Goal: Task Accomplishment & Management: Use online tool/utility

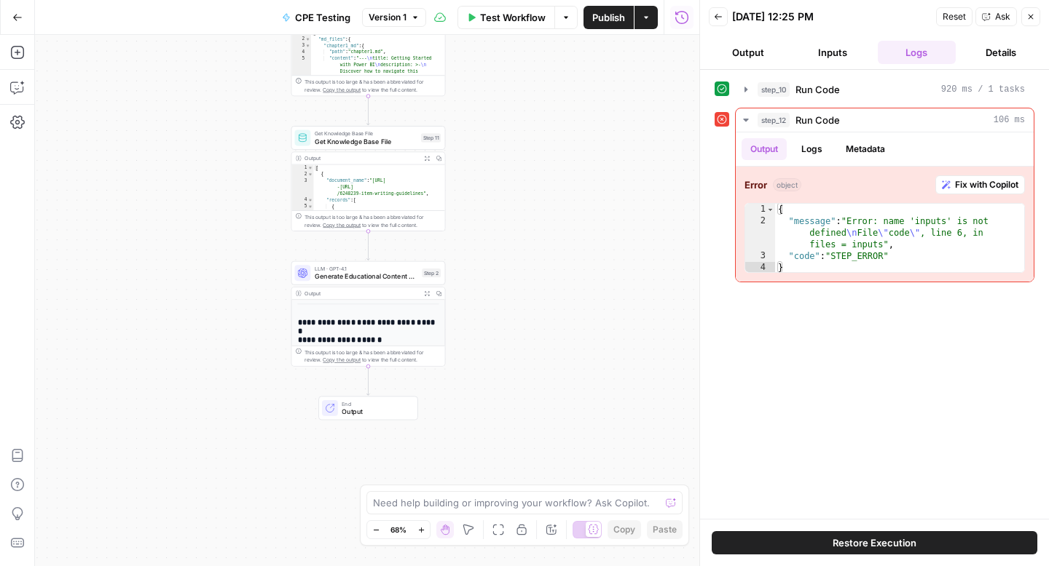
click at [376, 330] on h2 "**********" at bounding box center [369, 376] width 142 height 116
click at [388, 331] on h2 "**********" at bounding box center [369, 376] width 142 height 116
click at [344, 296] on div "Output" at bounding box center [361, 294] width 114 height 8
click at [323, 360] on span "Copy the output" at bounding box center [342, 361] width 38 height 6
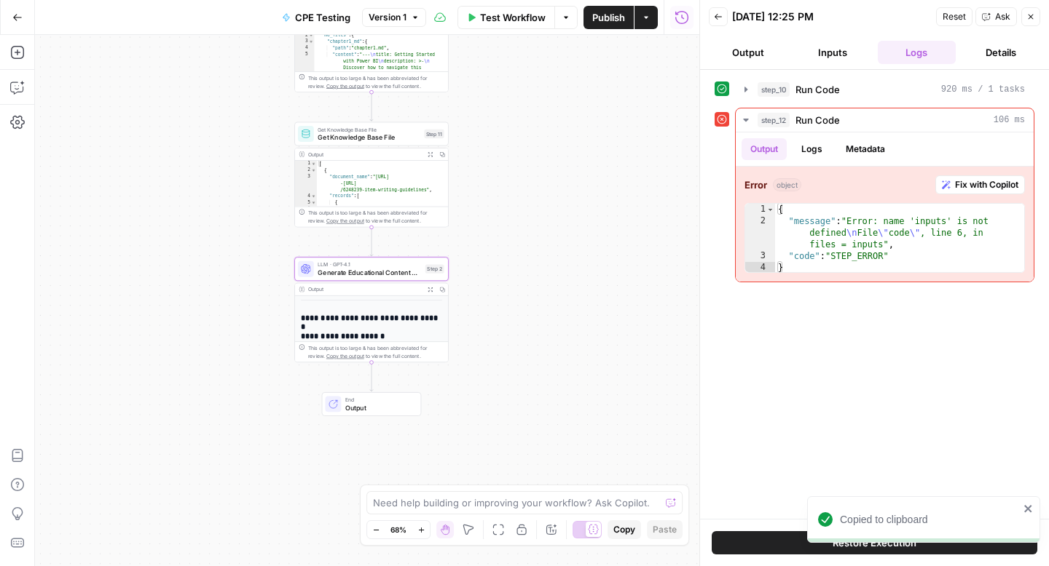
click at [526, 229] on div "Workflow Set Inputs Inputs Run Code · Python Run Code Step 10 Output Expand Out…" at bounding box center [367, 301] width 664 height 532
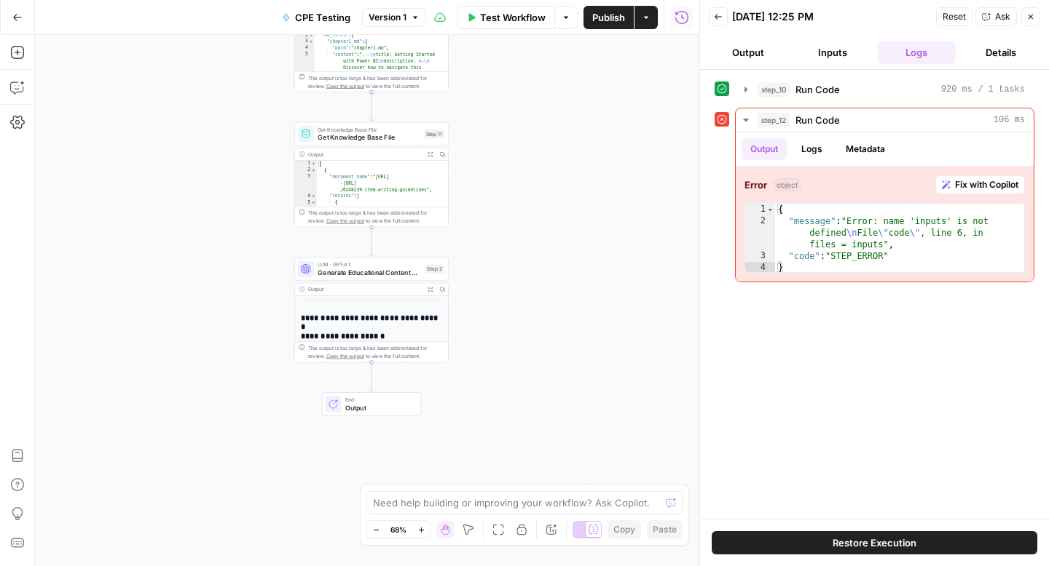
click at [601, 305] on div "Workflow Set Inputs Inputs Run Code · Python Run Code Step 10 Output Expand Out…" at bounding box center [367, 301] width 664 height 532
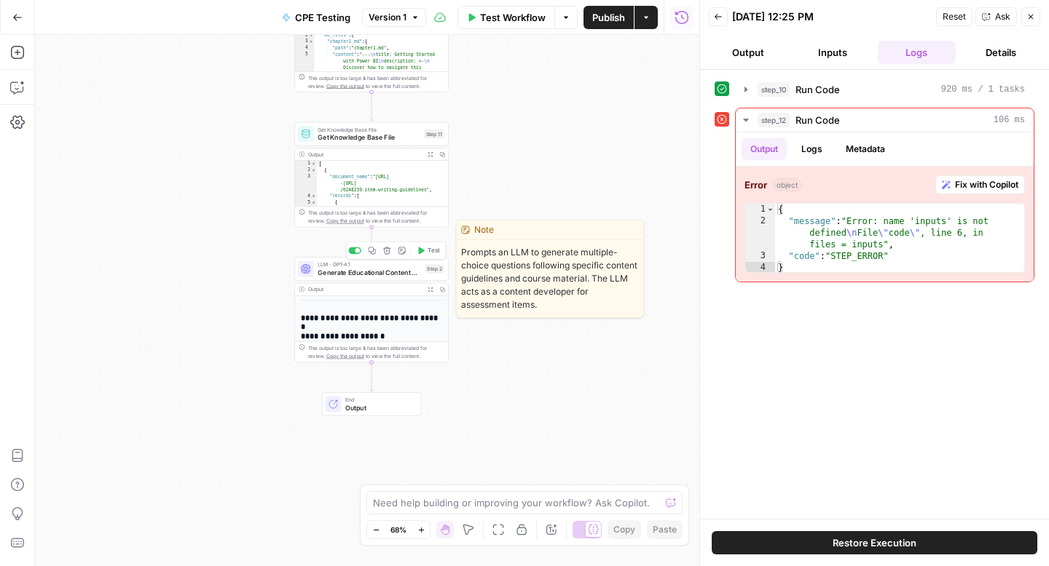
click at [341, 266] on span "LLM · GPT-4.1" at bounding box center [368, 265] width 103 height 8
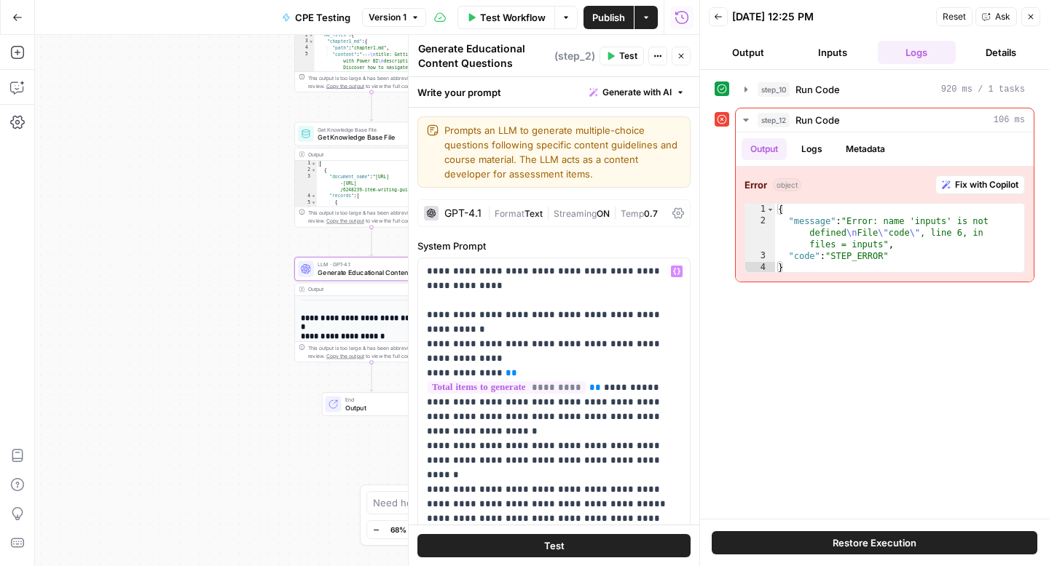
scroll to position [33, 0]
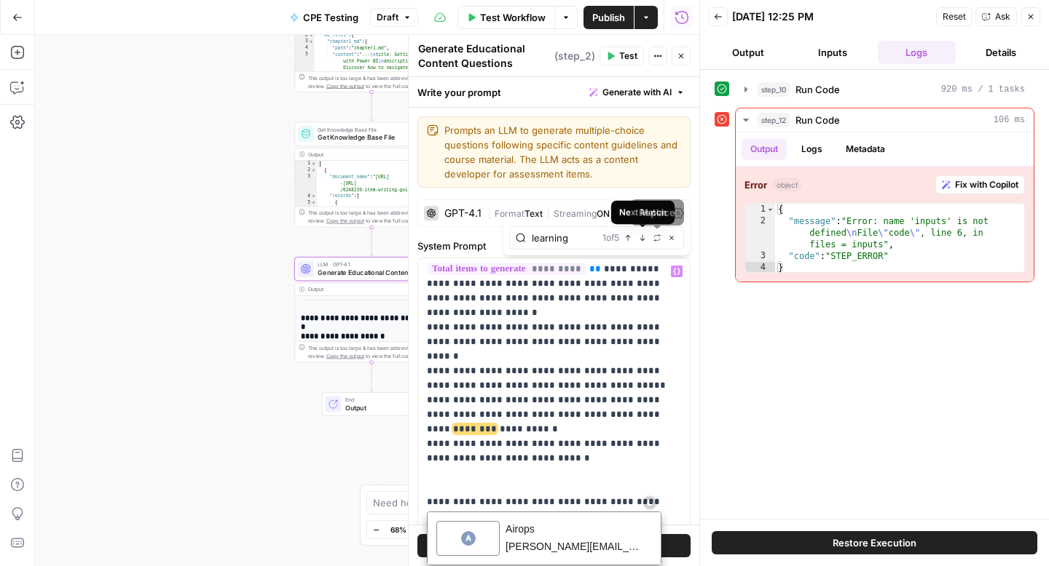
scroll to position [0, 0]
type input "learning"
click at [645, 237] on icon "button" at bounding box center [642, 237] width 7 height 7
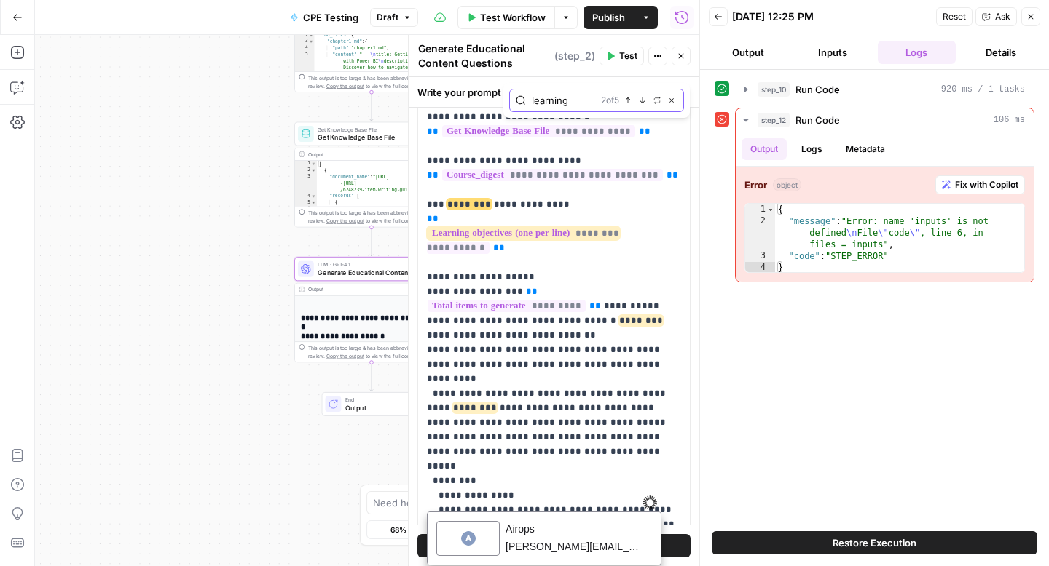
scroll to position [355, 0]
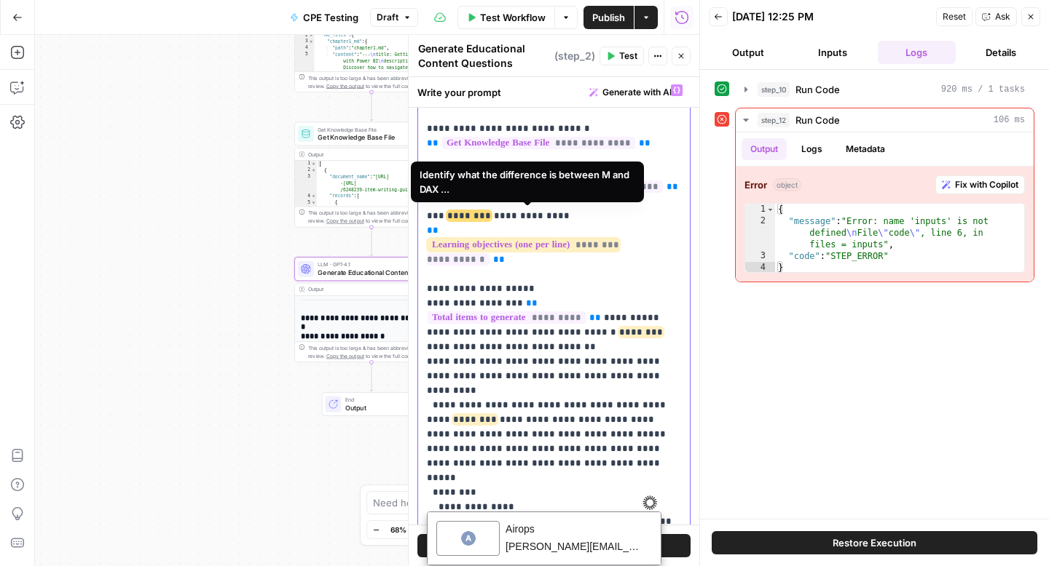
click at [564, 233] on p "**********" at bounding box center [554, 427] width 254 height 1398
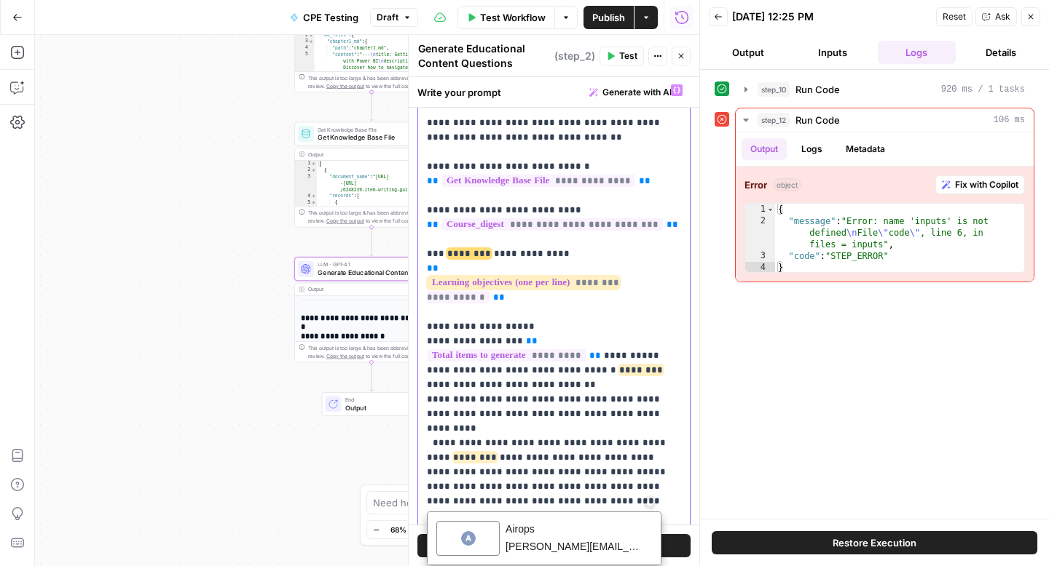
scroll to position [333, 0]
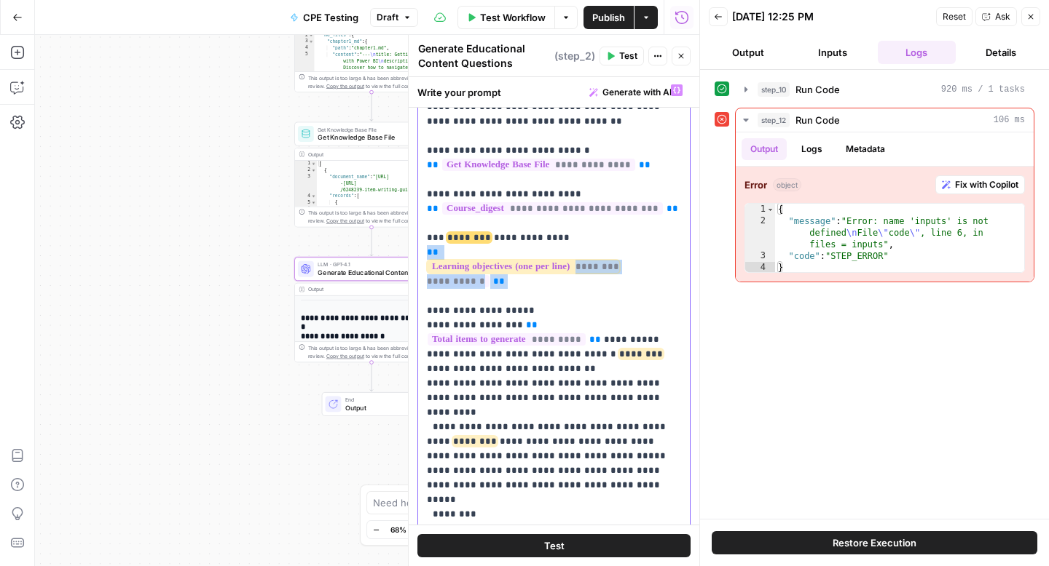
drag, startPoint x: 518, startPoint y: 260, endPoint x: 422, endPoint y: 226, distance: 101.3
click at [422, 226] on div "**********" at bounding box center [554, 373] width 272 height 593
copy p "**********"
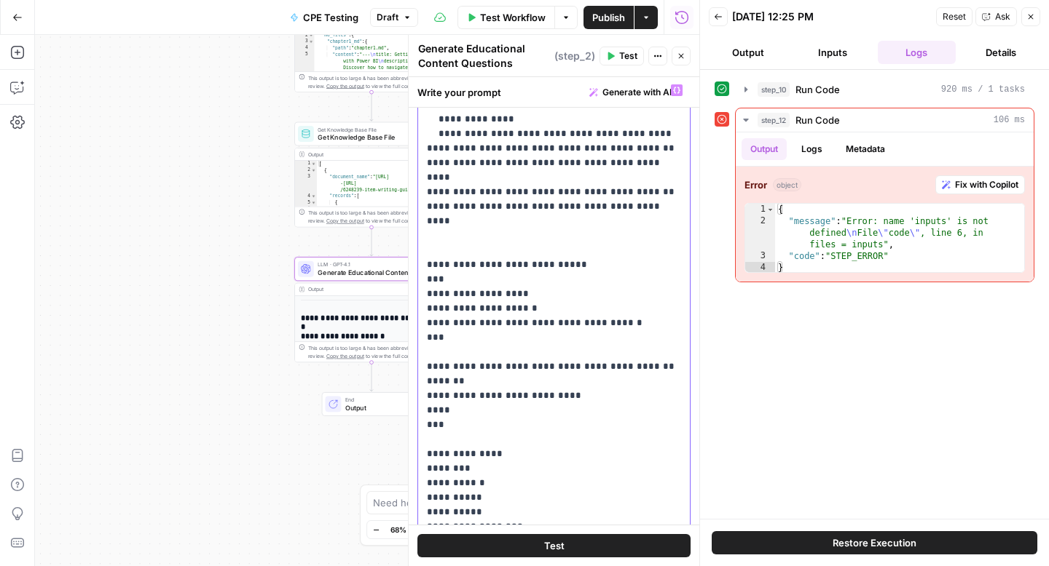
scroll to position [720, 0]
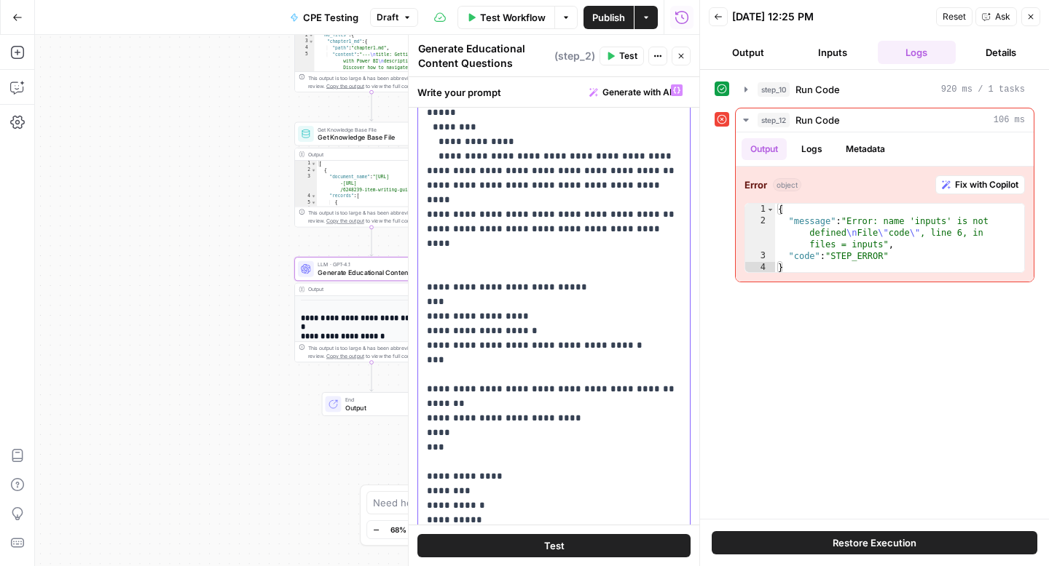
click at [615, 260] on p "**********" at bounding box center [554, 62] width 254 height 1398
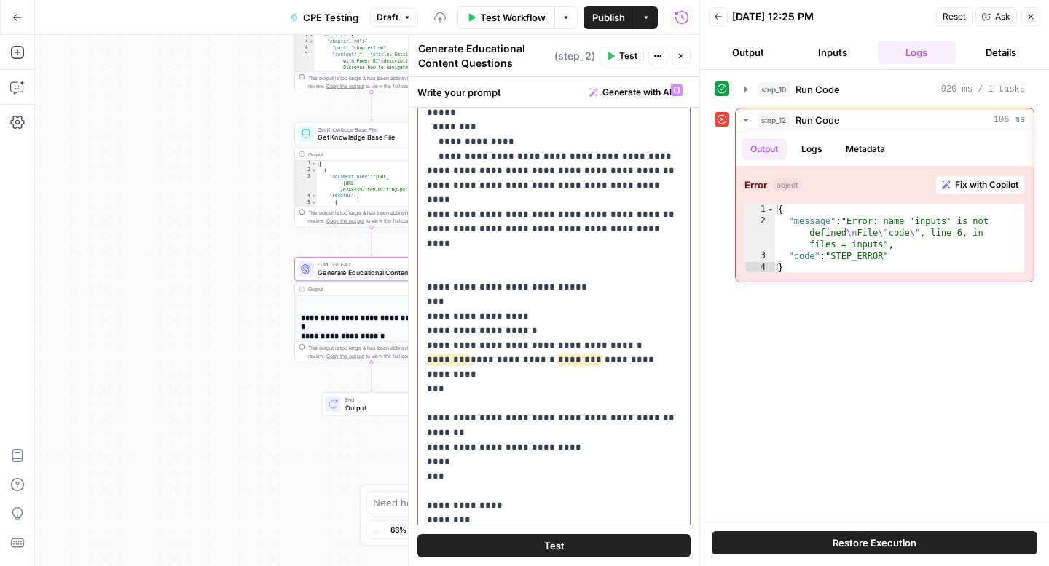
click at [584, 358] on p "**********" at bounding box center [554, 69] width 254 height 1413
click at [680, 60] on icon "button" at bounding box center [680, 56] width 9 height 9
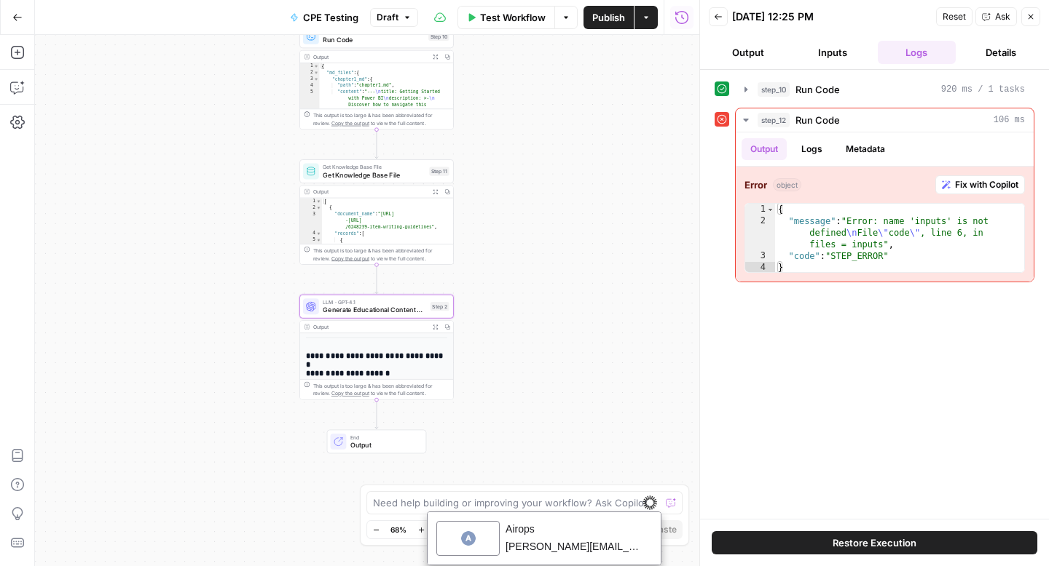
click at [384, 45] on div "Run Code · Python Run Code Step 10 Copy step Delete step Edit Note Test" at bounding box center [376, 36] width 154 height 24
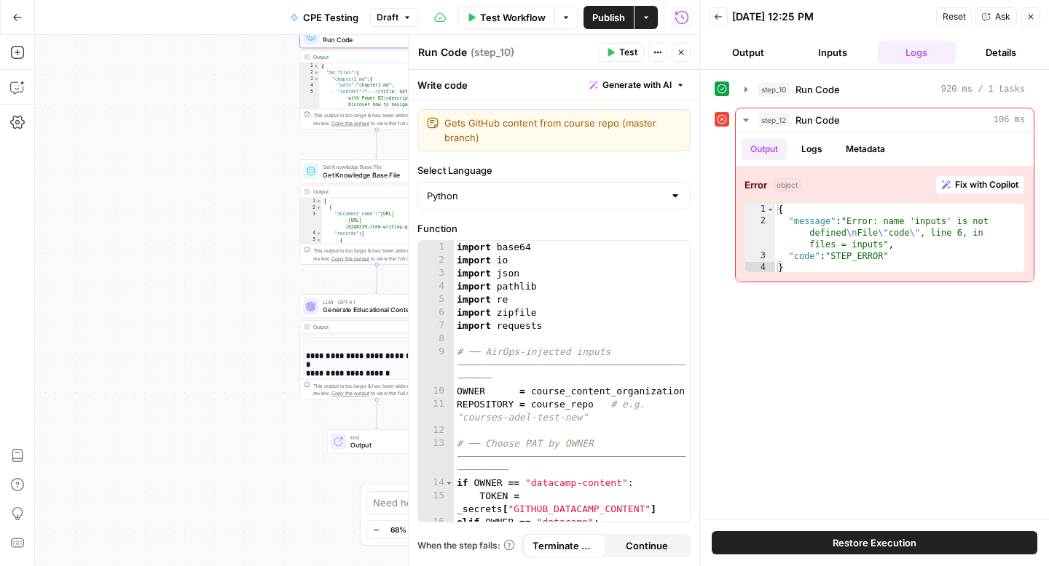
click at [502, 15] on span "Test Workflow" at bounding box center [513, 17] width 66 height 15
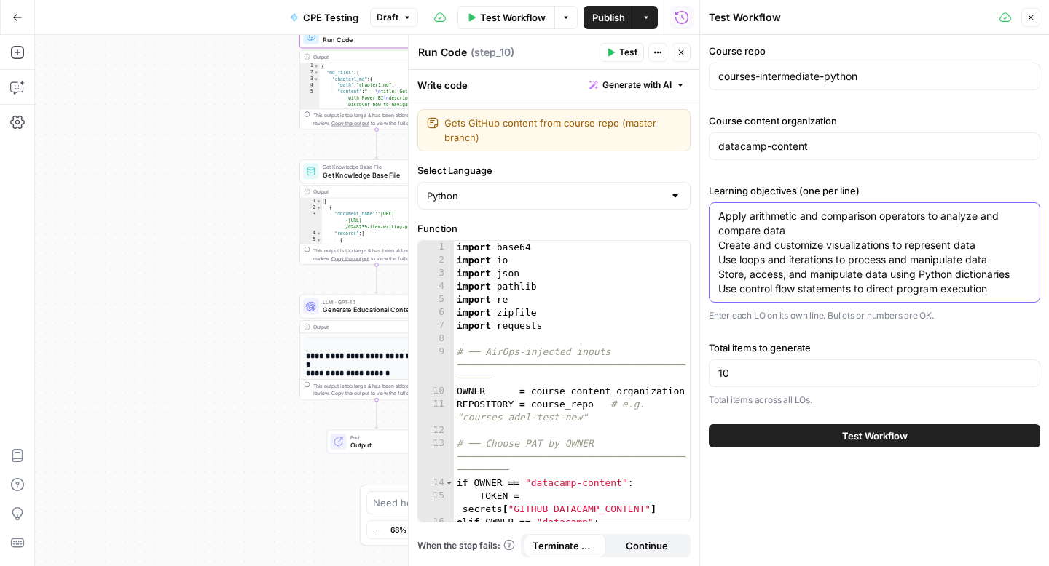
click at [877, 248] on textarea "Apply arithmetic and comparison operators to analyze and compare data Create an…" at bounding box center [874, 252] width 312 height 87
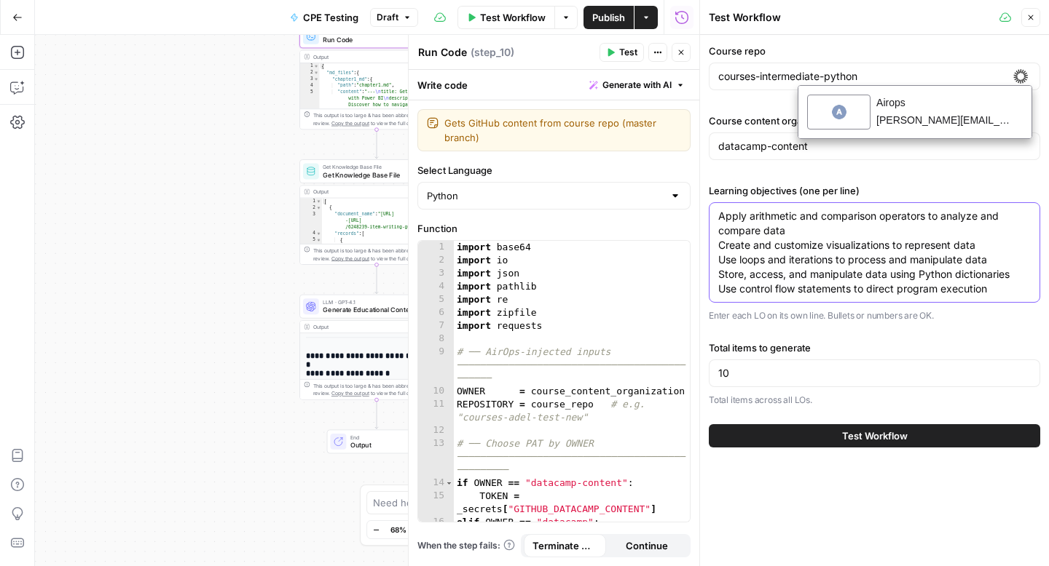
click at [923, 225] on textarea "Apply arithmetic and comparison operators to analyze and compare data Create an…" at bounding box center [874, 252] width 312 height 87
drag, startPoint x: 862, startPoint y: 75, endPoint x: 711, endPoint y: 79, distance: 150.8
click at [711, 79] on div "courses-intermediate-python" at bounding box center [873, 77] width 331 height 28
paste input "roduction-to-power-bi"
type input "courses-introduction-to-power-bi"
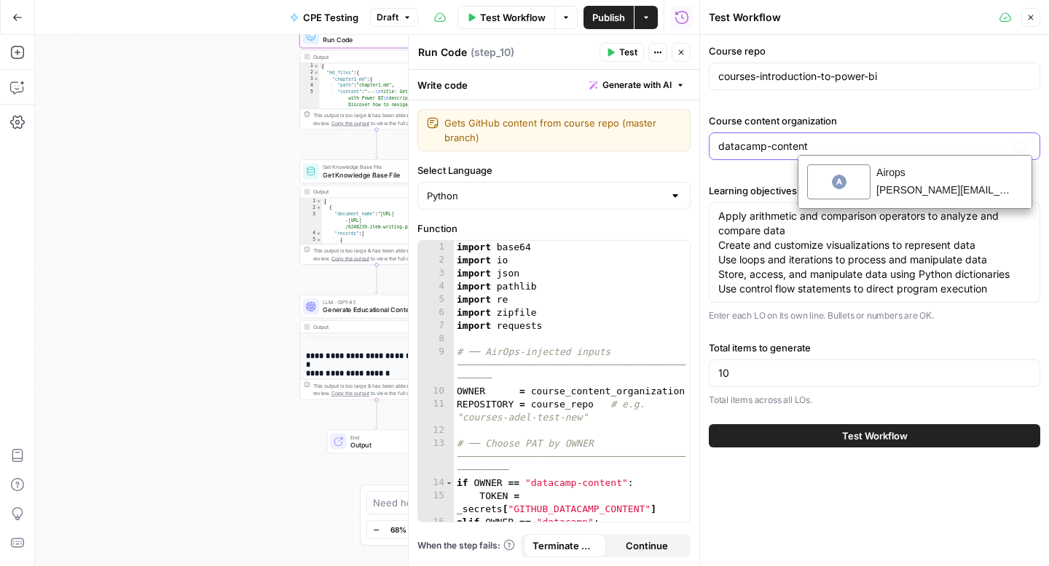
click at [816, 153] on input "datacamp-content" at bounding box center [874, 146] width 312 height 15
click at [801, 147] on input "datacamp-content" at bounding box center [874, 146] width 312 height 15
type input "datacamp"
click at [783, 374] on input "10" at bounding box center [874, 373] width 312 height 15
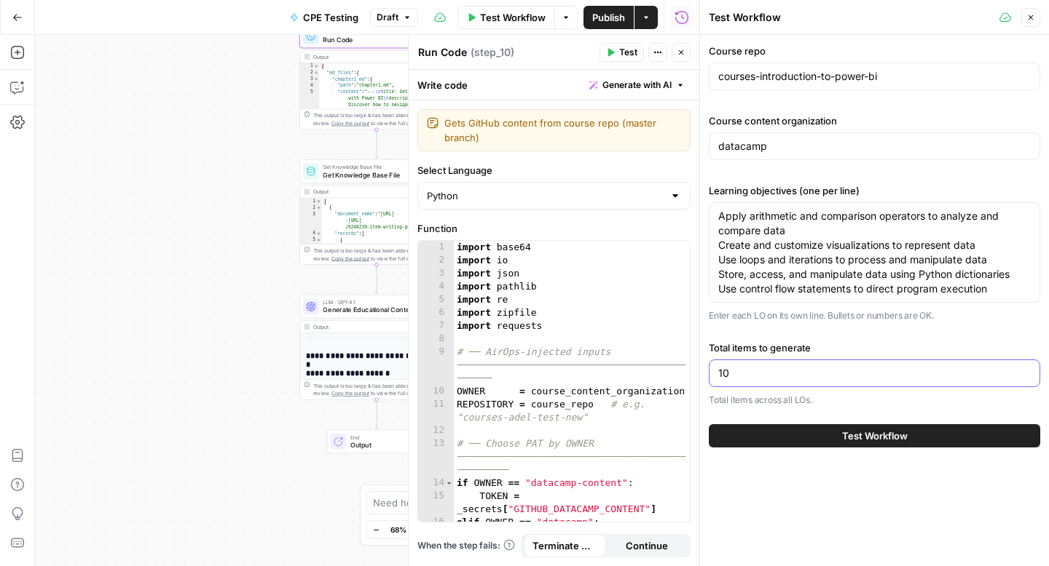
type input "1"
type input "30"
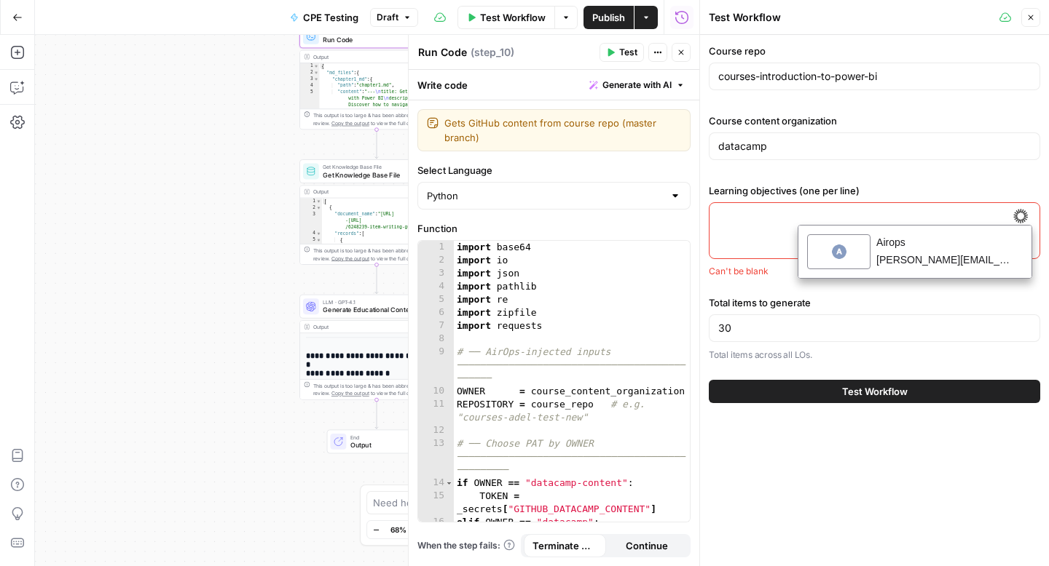
paste textarea "Identify what the difference is between M and DAX and when each tool should be …"
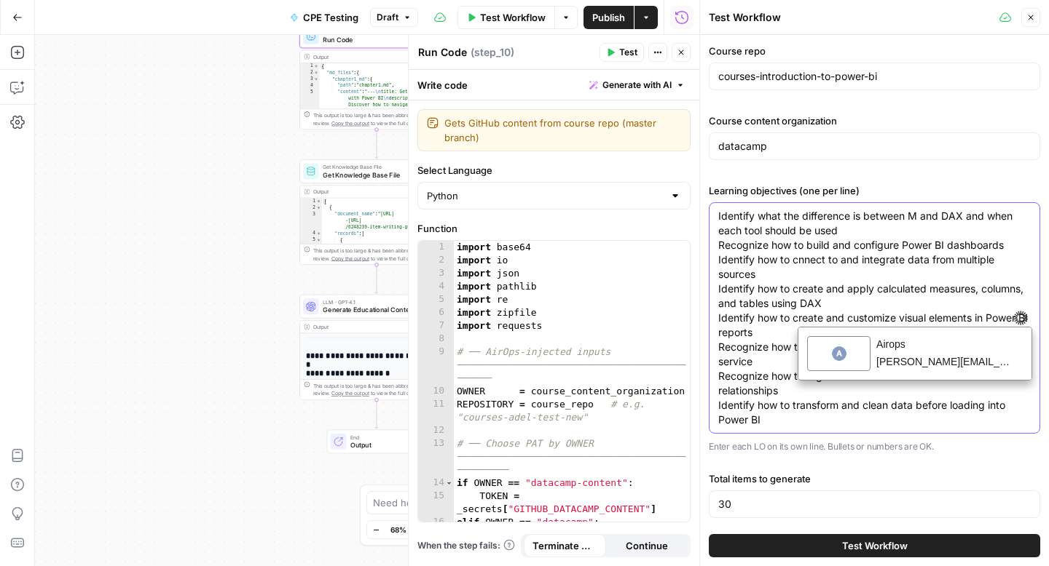
type textarea "Identify what the difference is between M and DAX and when each tool should be …"
click at [870, 542] on span "Test Workflow" at bounding box center [875, 546] width 66 height 15
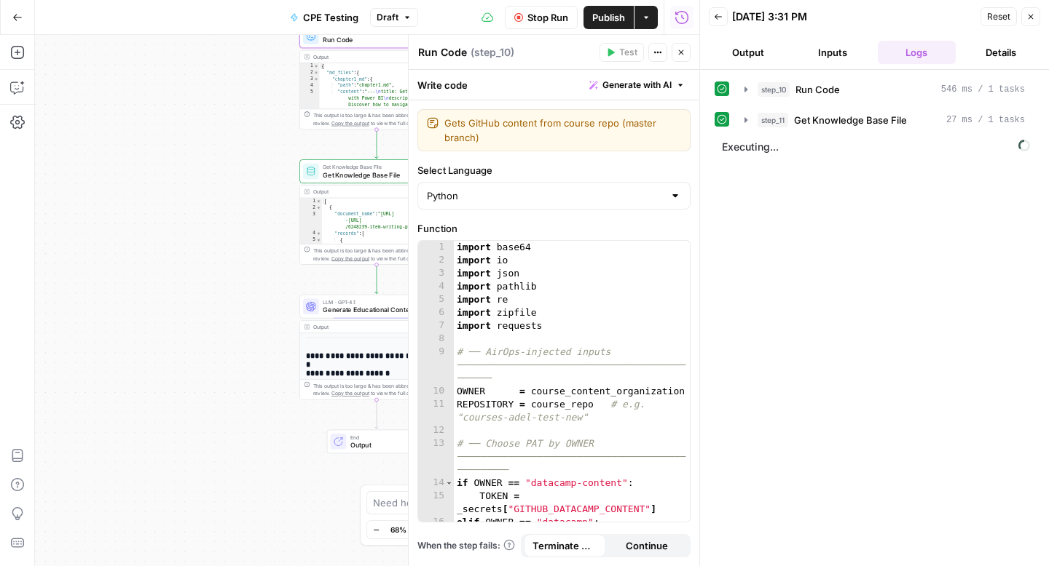
click at [679, 53] on icon "button" at bounding box center [680, 52] width 9 height 9
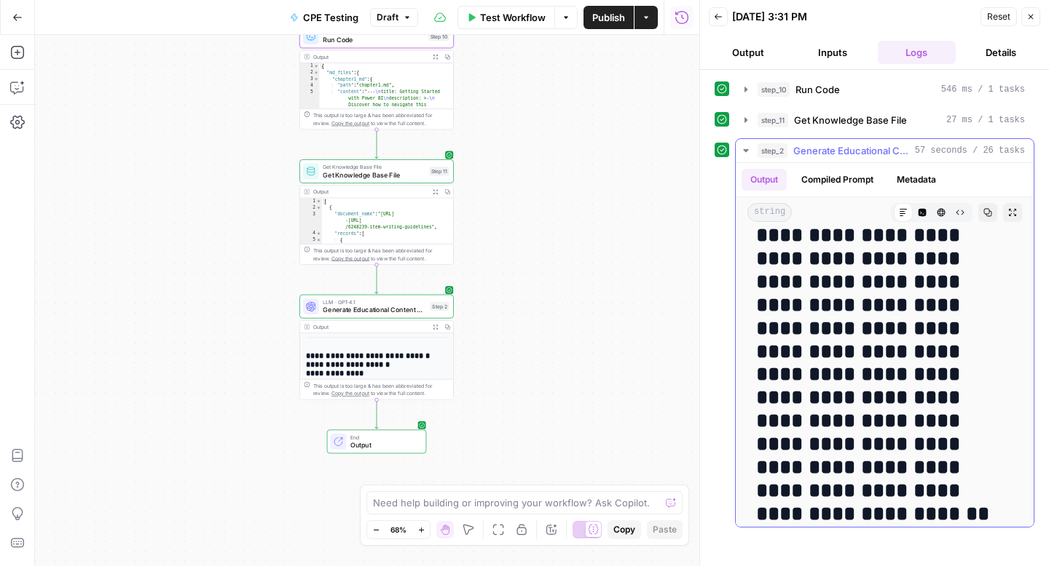
scroll to position [288, 0]
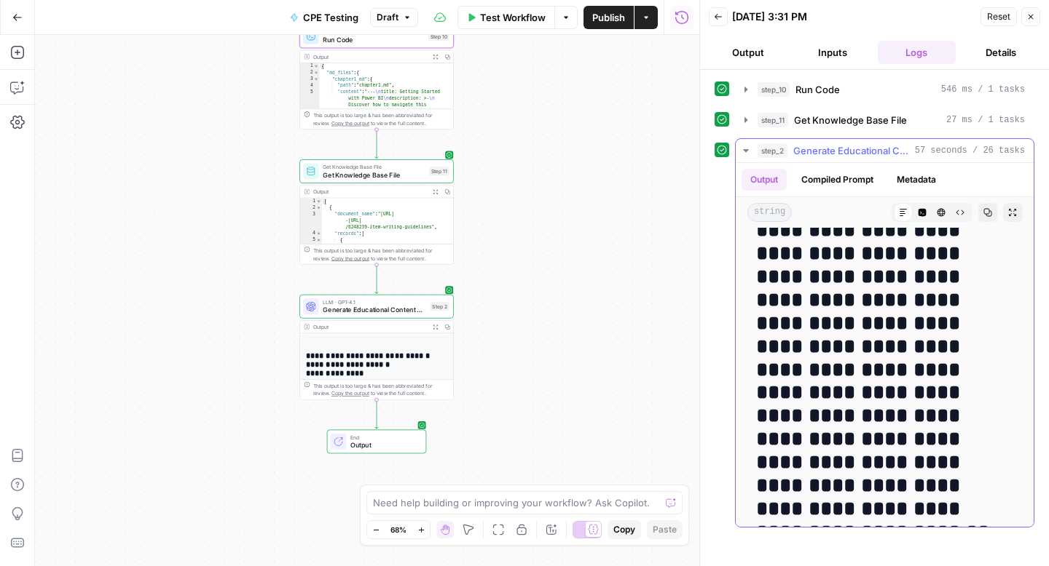
click at [850, 306] on h2 "**********" at bounding box center [884, 335] width 257 height 697
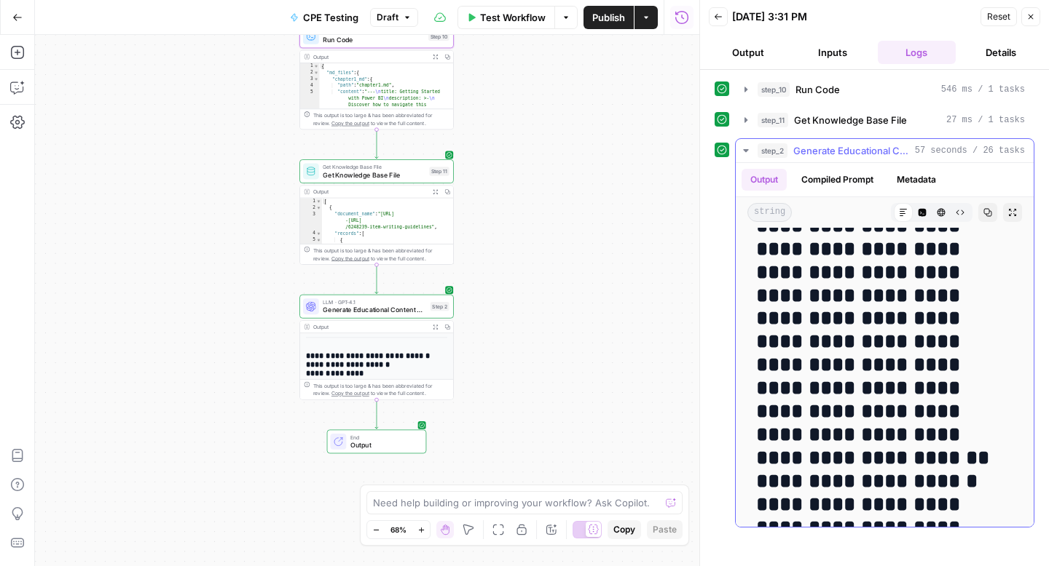
click at [845, 344] on h2 "**********" at bounding box center [884, 261] width 257 height 697
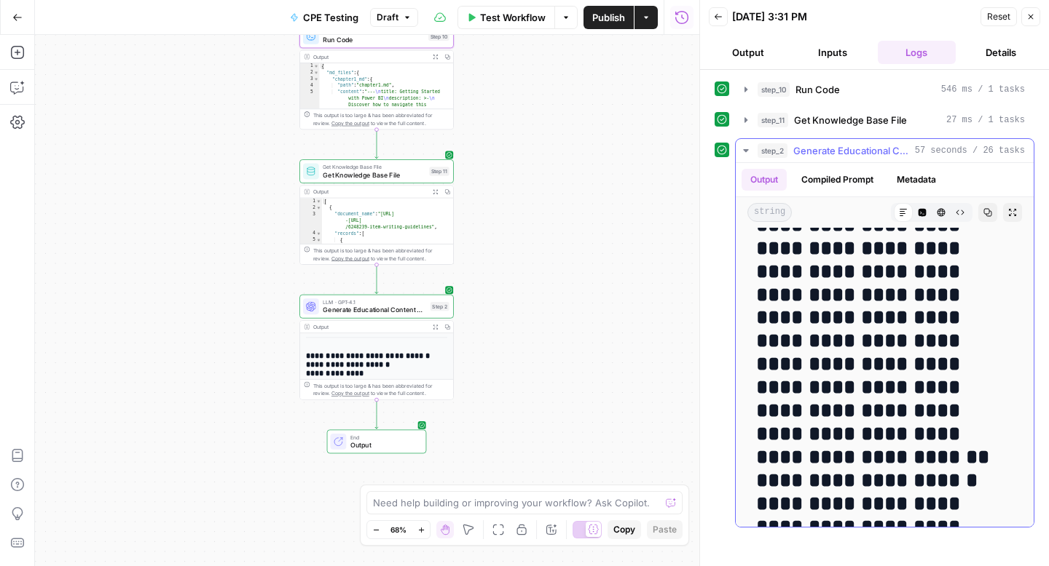
click at [902, 366] on h2 "**********" at bounding box center [884, 260] width 257 height 697
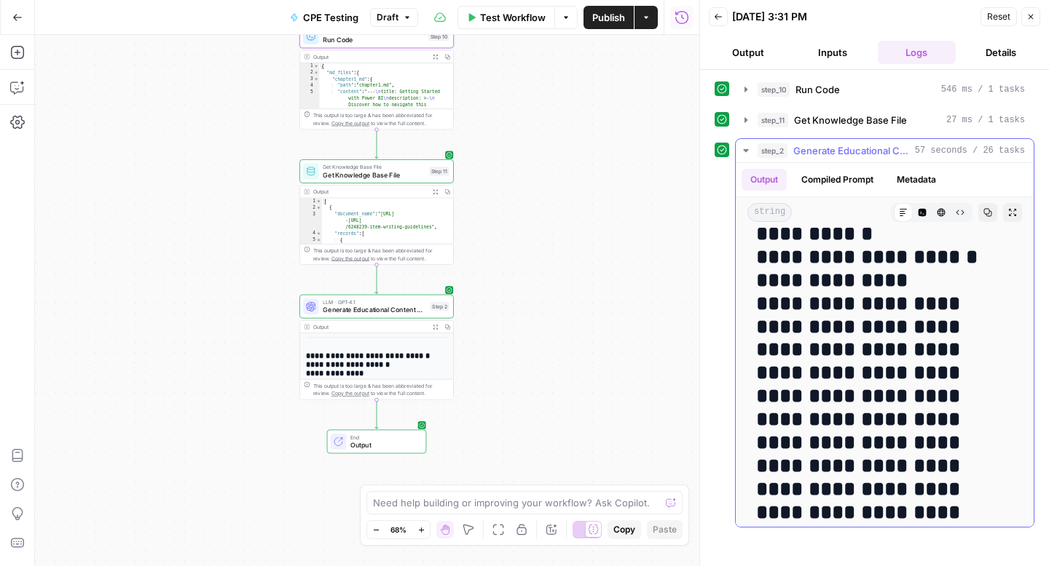
scroll to position [0, 0]
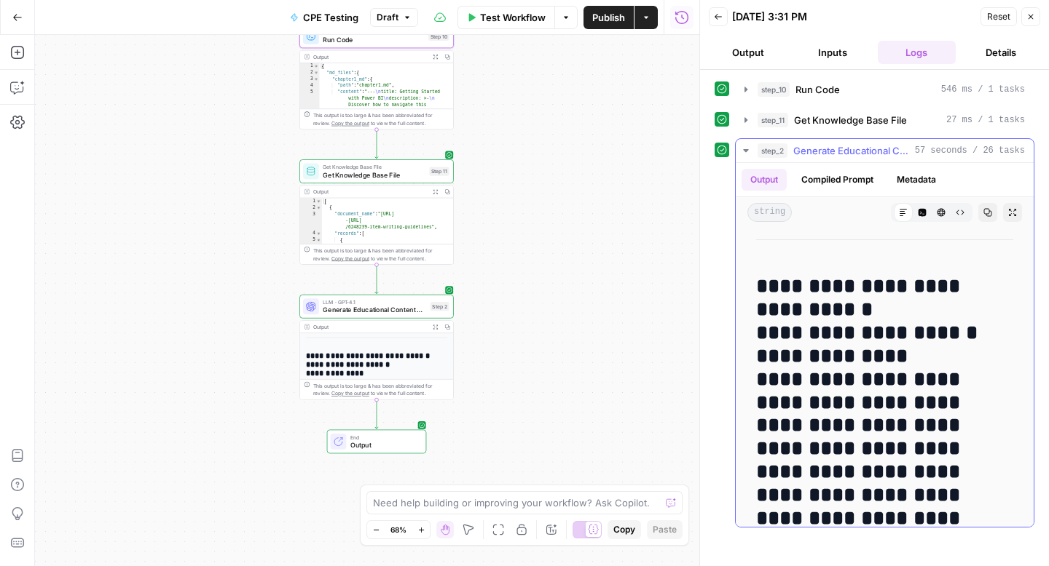
click at [934, 173] on button "Metadata" at bounding box center [916, 180] width 57 height 22
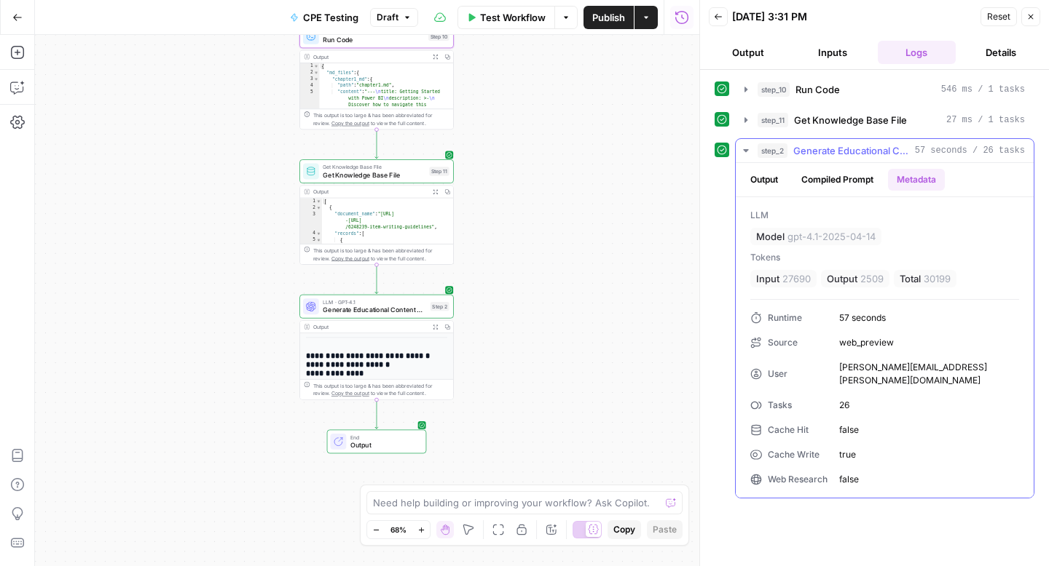
click at [760, 183] on button "Output" at bounding box center [763, 180] width 45 height 22
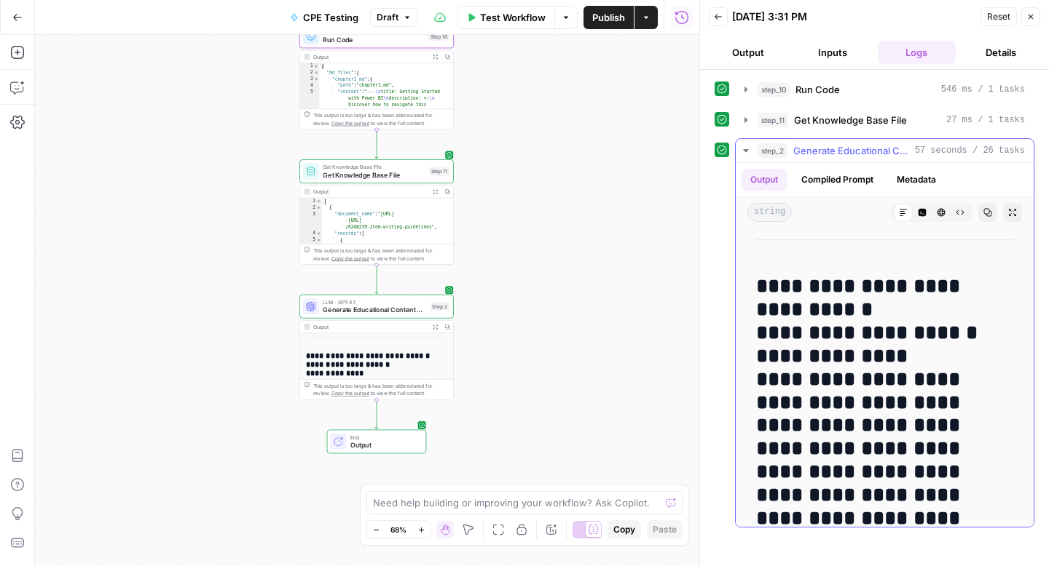
drag, startPoint x: 765, startPoint y: 287, endPoint x: 865, endPoint y: 336, distance: 112.0
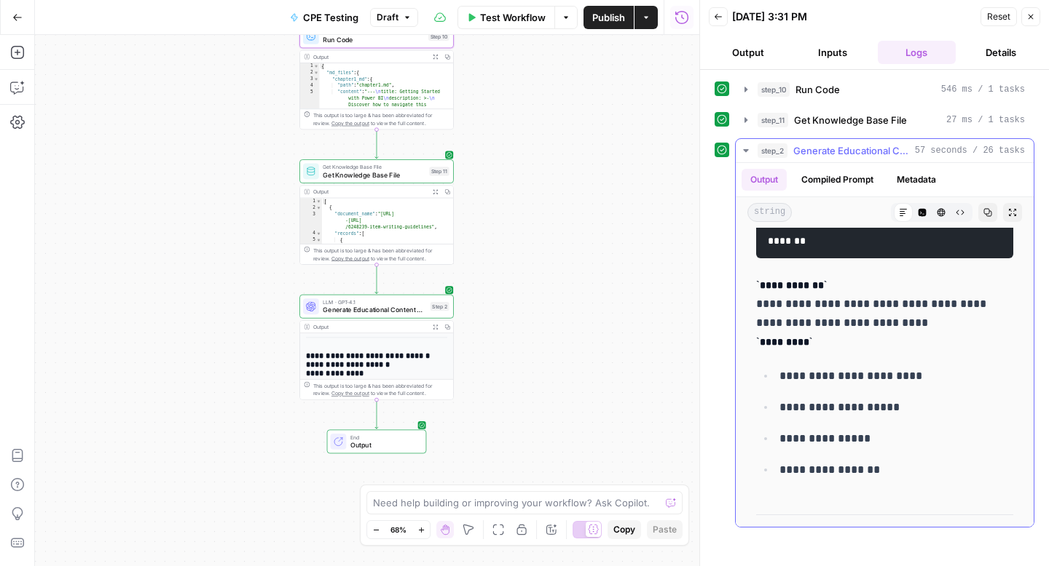
scroll to position [13341, 0]
copy div "**********"
click at [374, 309] on span "Generate Educational Content Questions" at bounding box center [374, 310] width 103 height 10
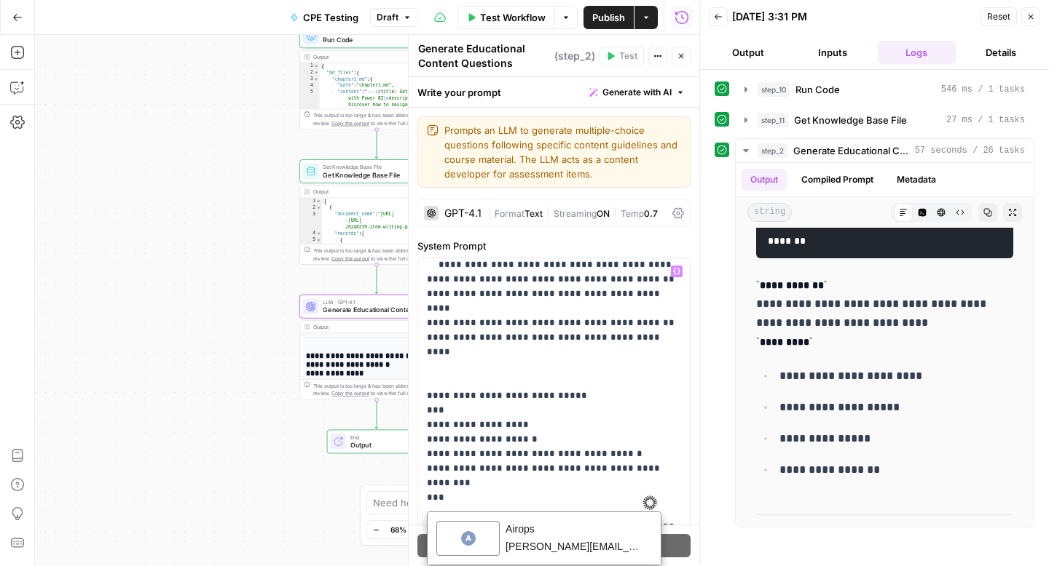
scroll to position [831, 0]
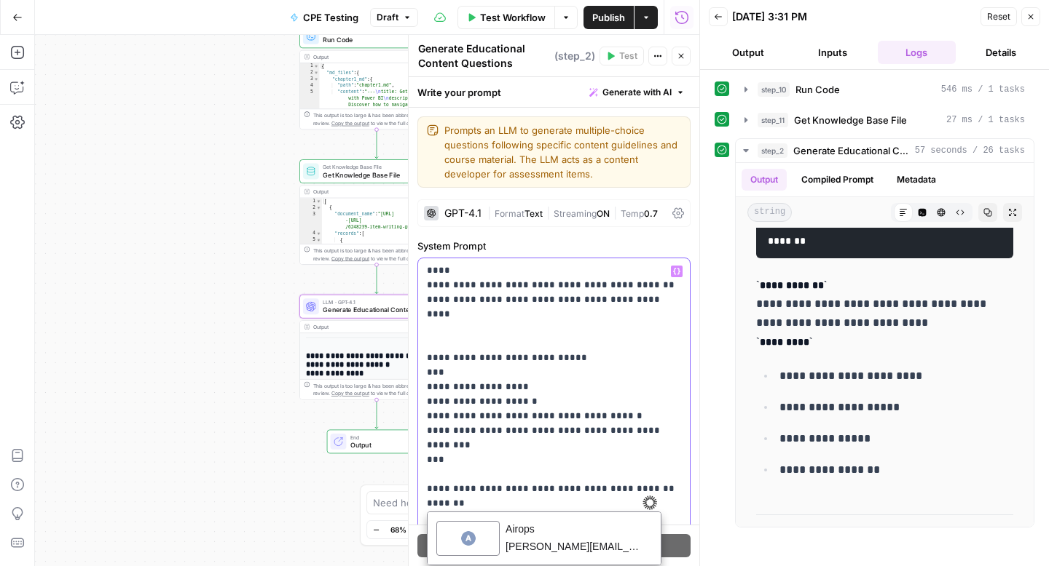
click at [624, 360] on p "**********" at bounding box center [554, 140] width 254 height 1413
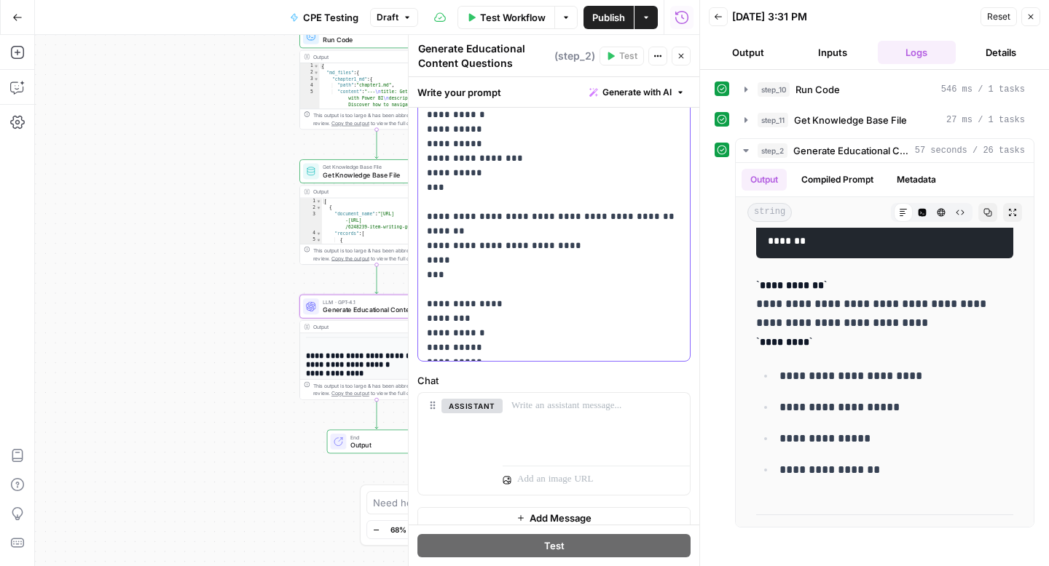
scroll to position [503, 0]
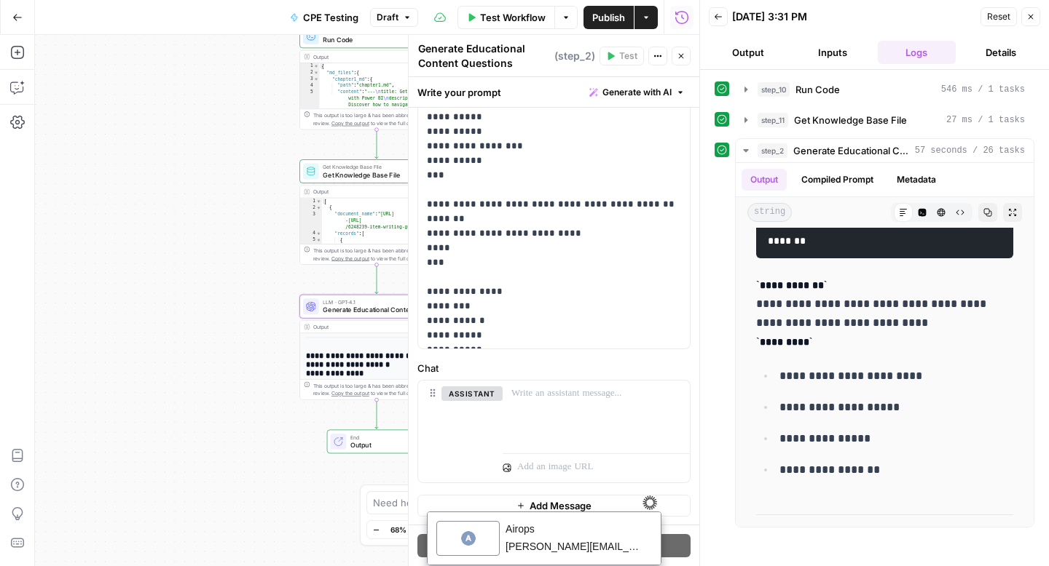
click at [604, 18] on span "Publish" at bounding box center [608, 17] width 33 height 15
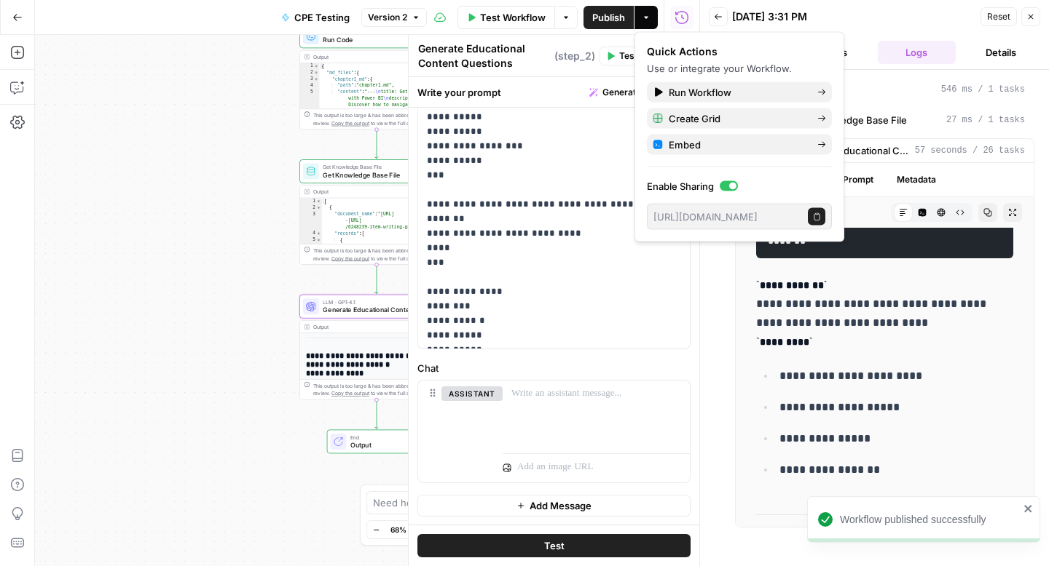
scroll to position [502, 0]
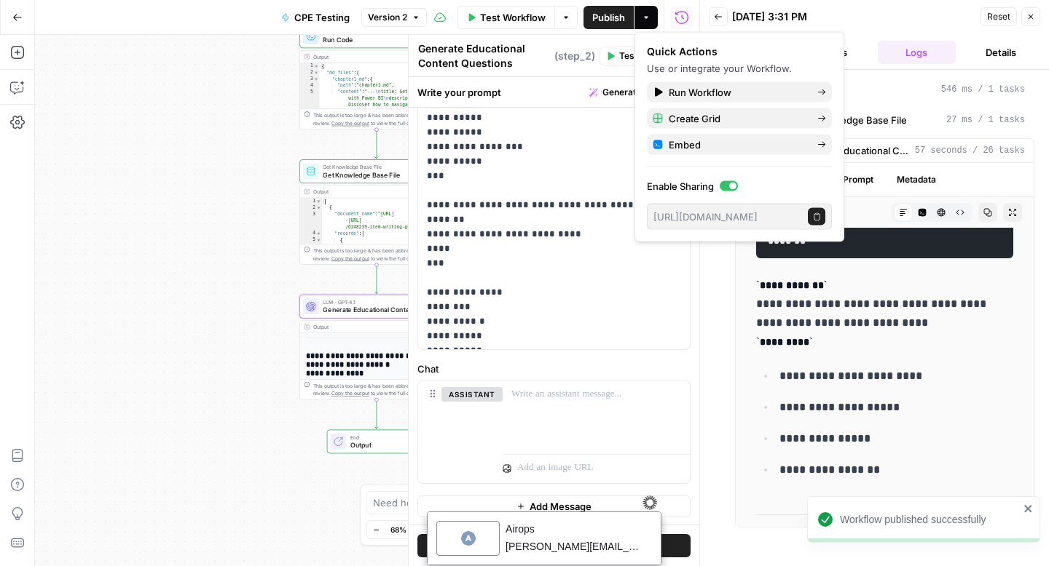
click at [161, 113] on div "Workflow Set Inputs Inputs Run Code · Python Run Code Step 10 Output Expand Out…" at bounding box center [367, 301] width 664 height 532
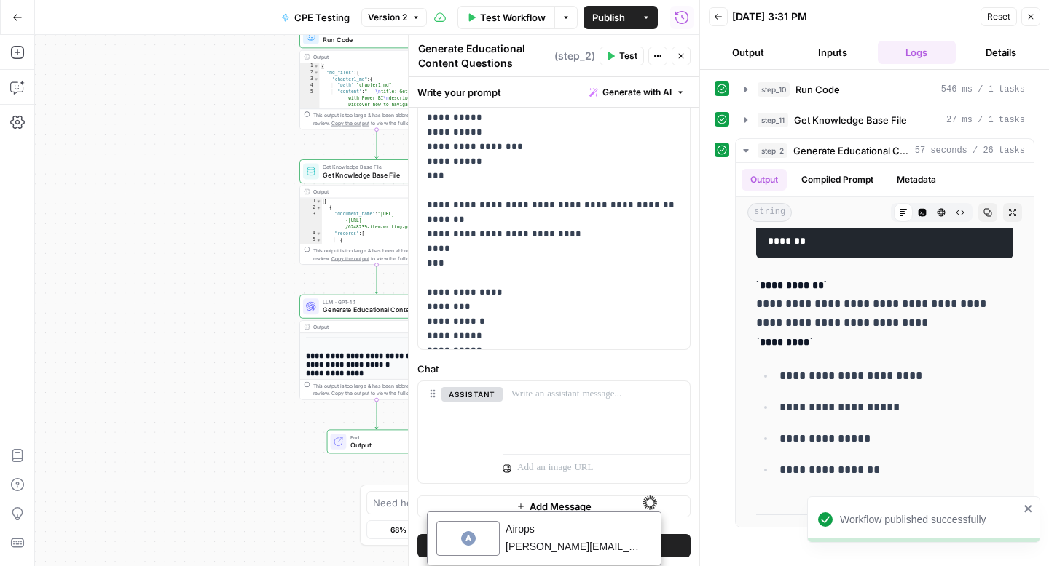
click at [266, 58] on div "Workflow Set Inputs Inputs Run Code · Python Run Code Step 10 Output Expand Out…" at bounding box center [367, 301] width 664 height 532
click at [647, 15] on icon "button" at bounding box center [645, 17] width 9 height 9
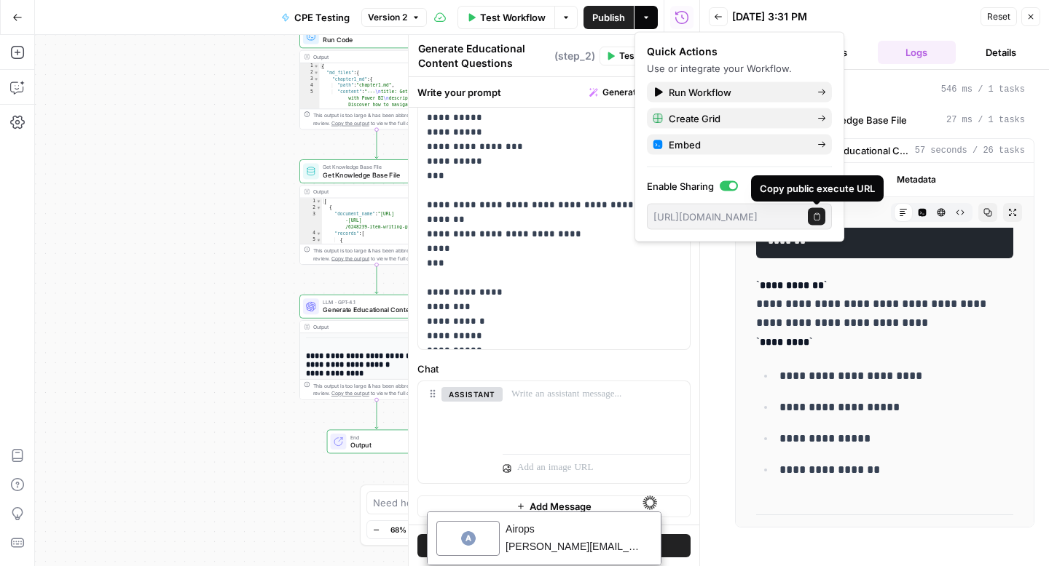
click at [820, 216] on span "Copy public execute URL" at bounding box center [820, 216] width 1 height 1
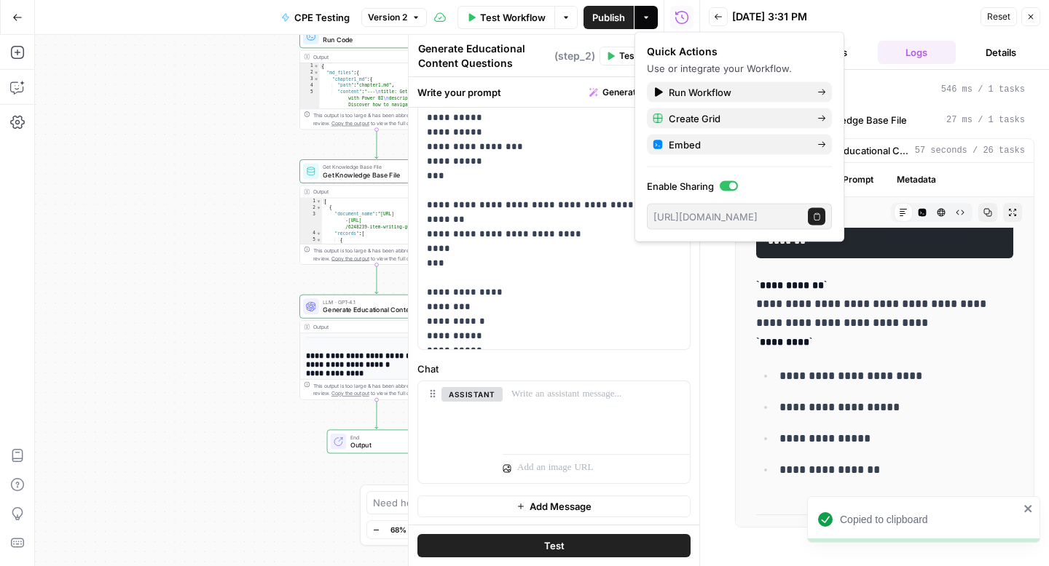
click at [202, 204] on div "Workflow Set Inputs Inputs Run Code · Python Run Code Step 10 Output Expand Out…" at bounding box center [367, 301] width 664 height 532
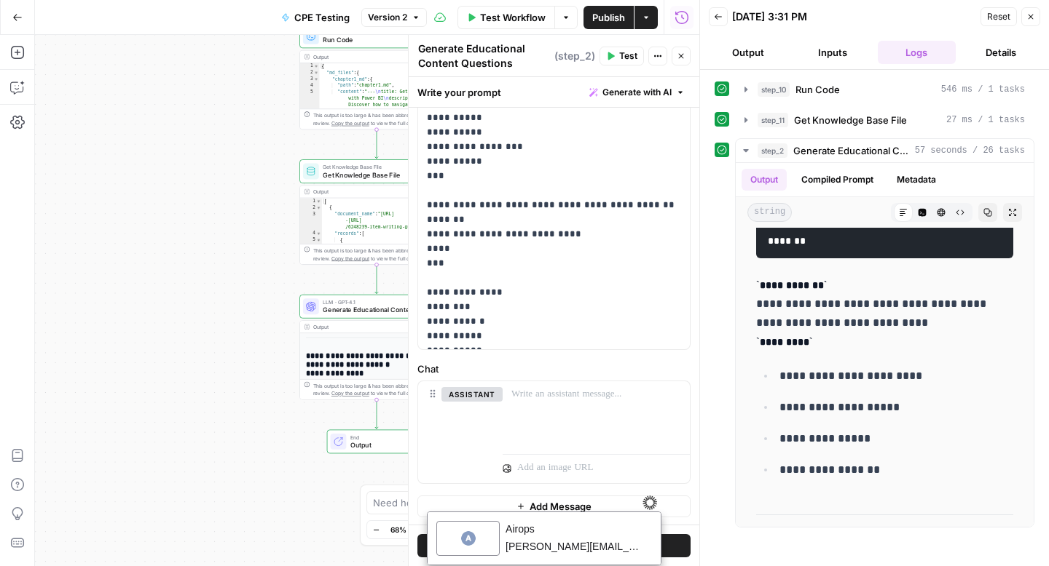
click at [174, 162] on div "Workflow Set Inputs Inputs Run Code · Python Run Code Step 10 Output Expand Out…" at bounding box center [367, 301] width 664 height 532
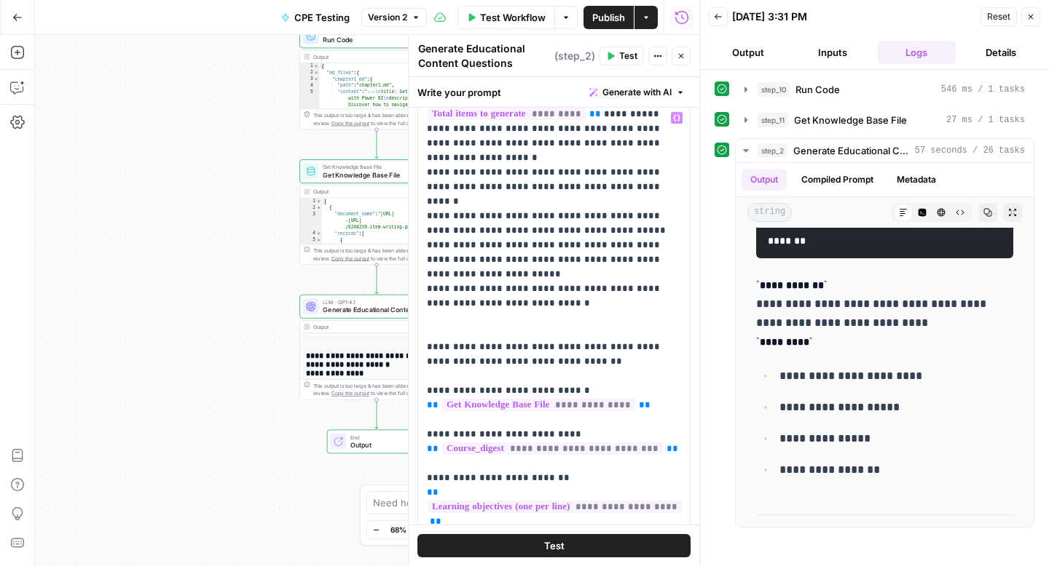
scroll to position [0, 0]
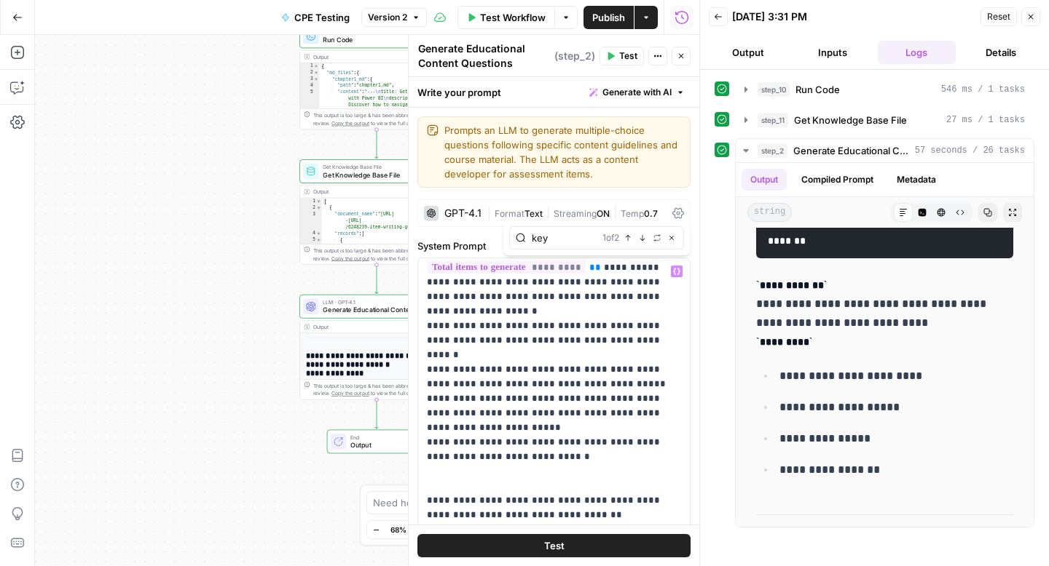
click at [571, 242] on input "key" at bounding box center [564, 238] width 65 height 15
type input "key"
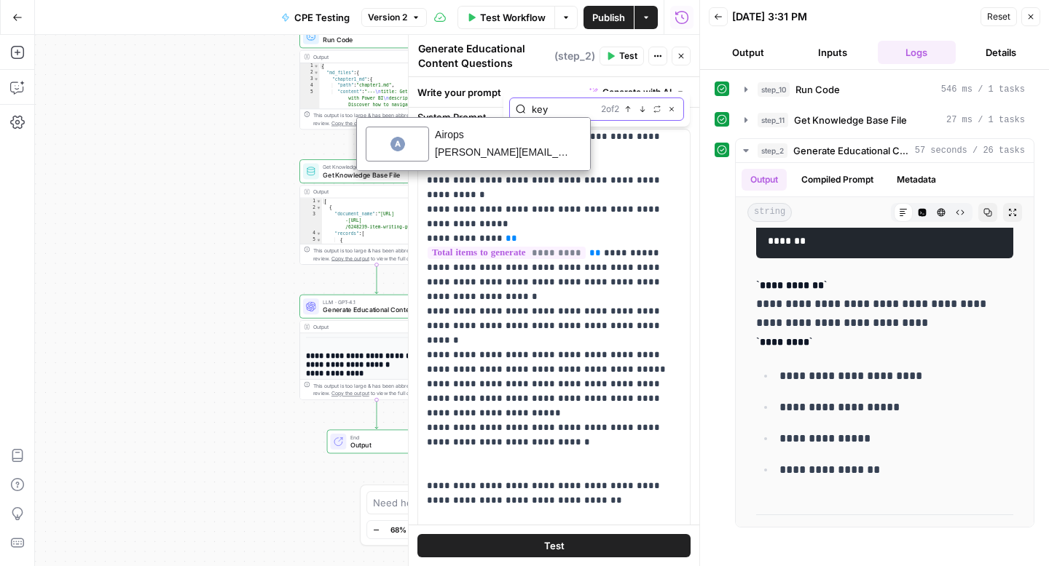
scroll to position [6, 0]
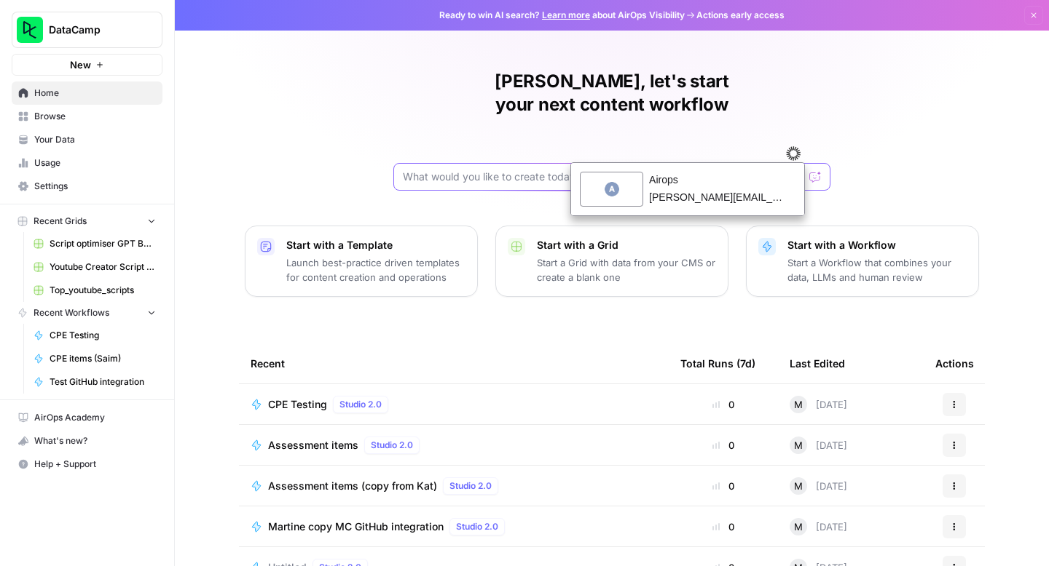
click at [500, 170] on input "text" at bounding box center [603, 177] width 400 height 15
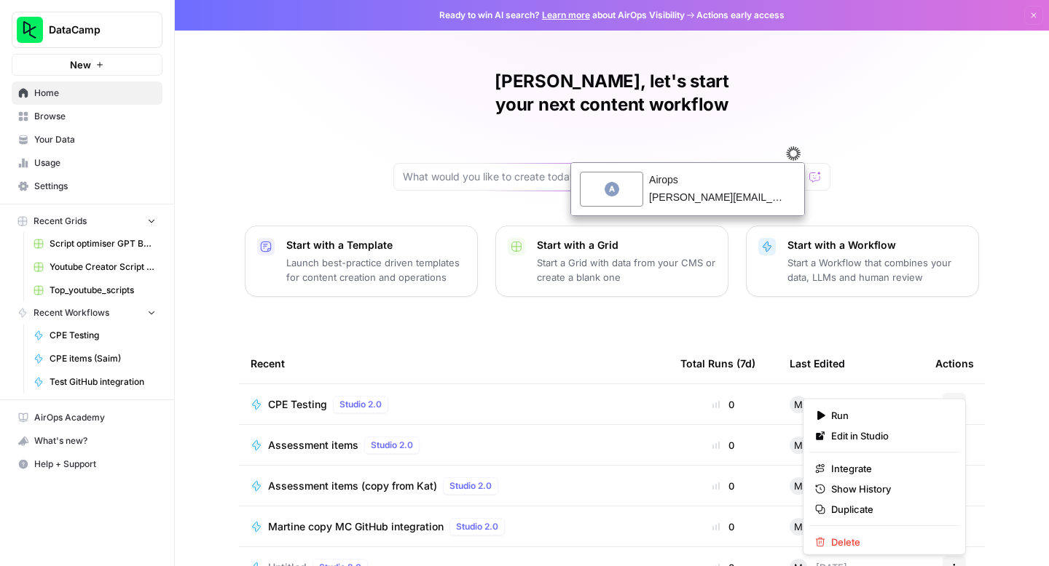
click at [949, 393] on button "Actions" at bounding box center [953, 404] width 23 height 23
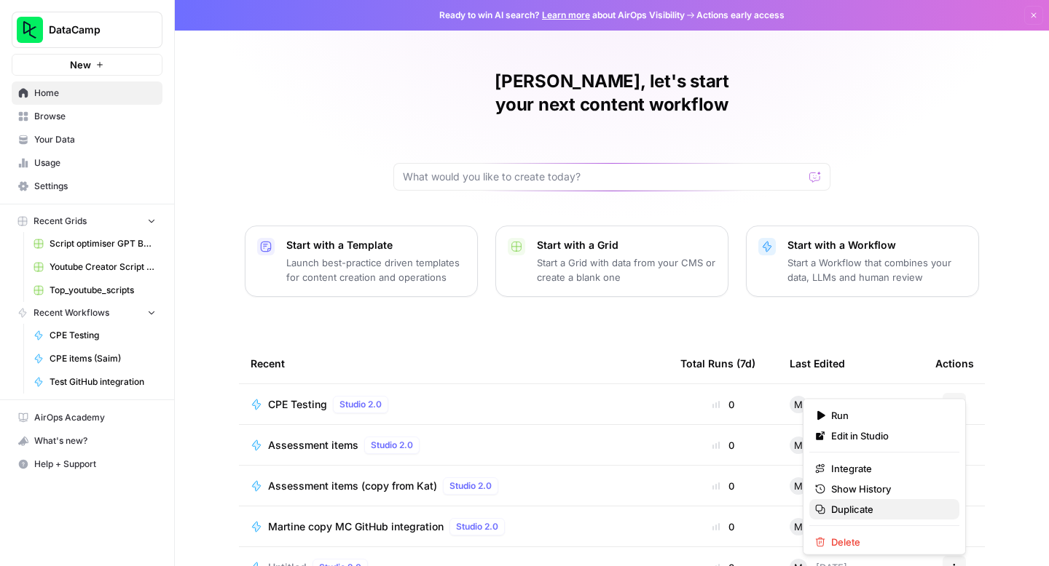
click at [903, 505] on span "Duplicate" at bounding box center [889, 509] width 117 height 15
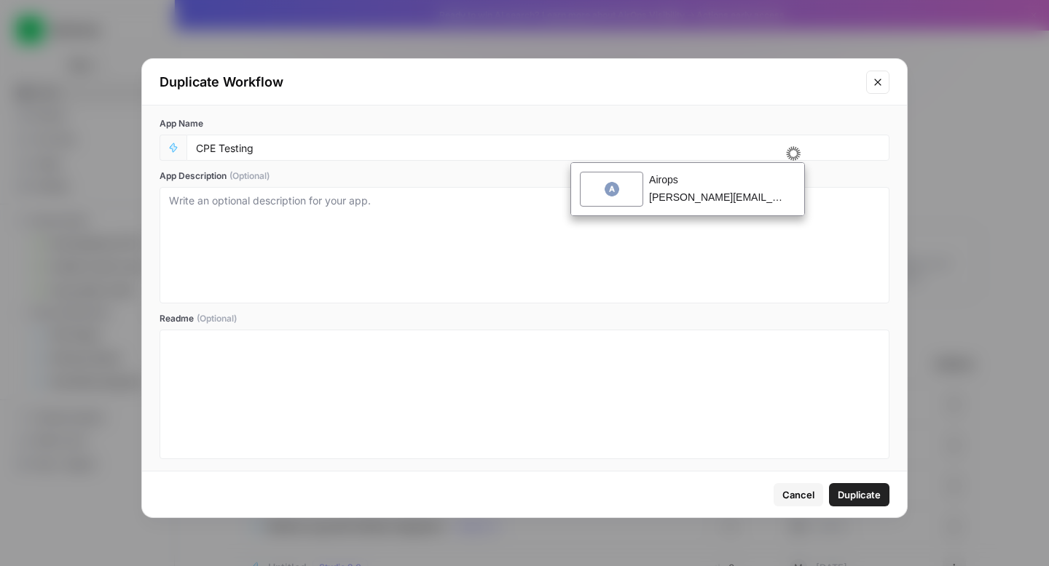
click at [315, 155] on div "CPE Testing" at bounding box center [537, 148] width 703 height 26
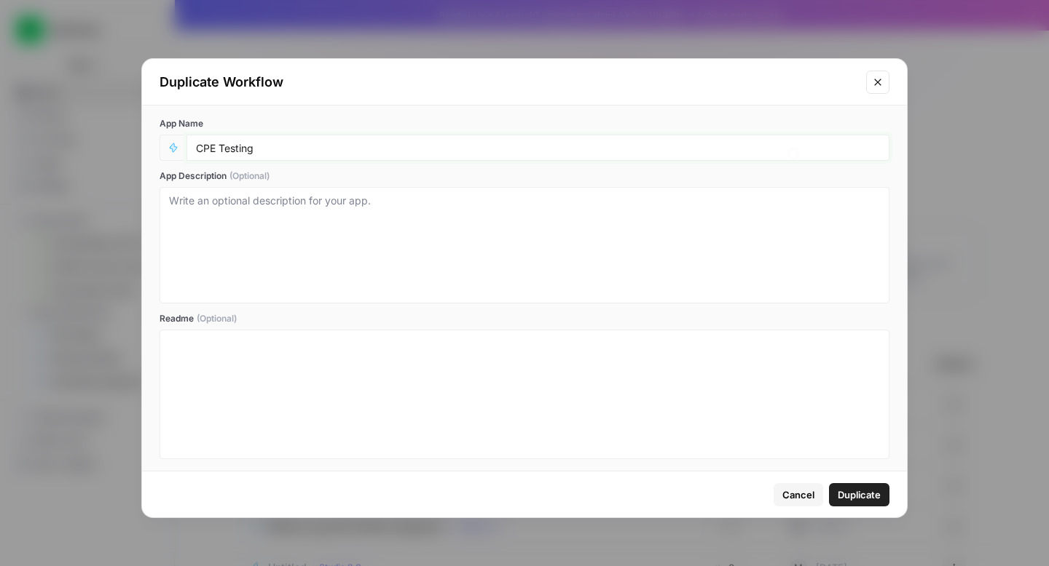
click at [331, 149] on input "CPE Testing" at bounding box center [538, 147] width 684 height 13
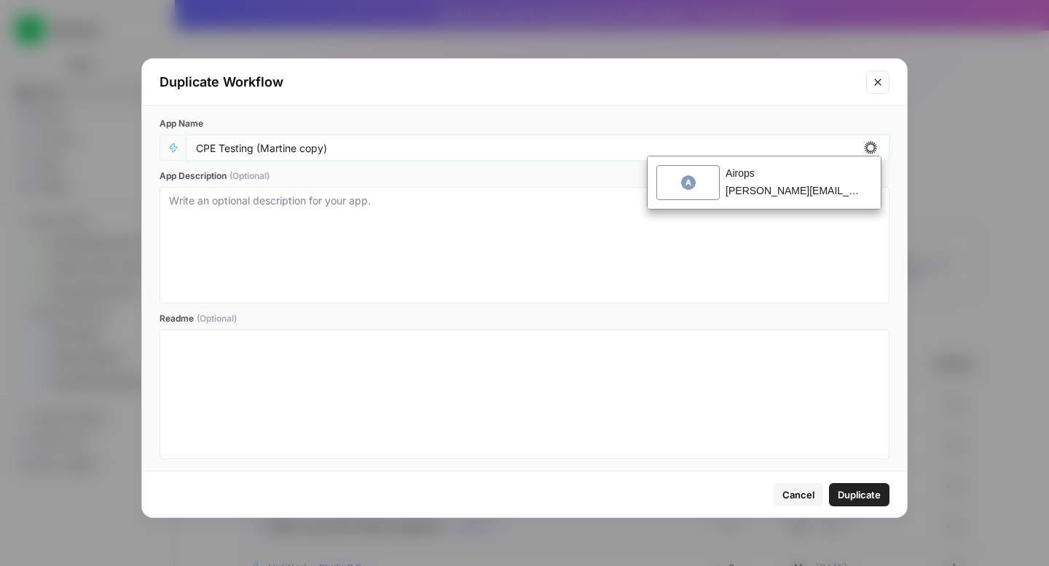
type input "CPE Testing (Martine copy)"
click at [856, 492] on span "Duplicate" at bounding box center [858, 495] width 43 height 15
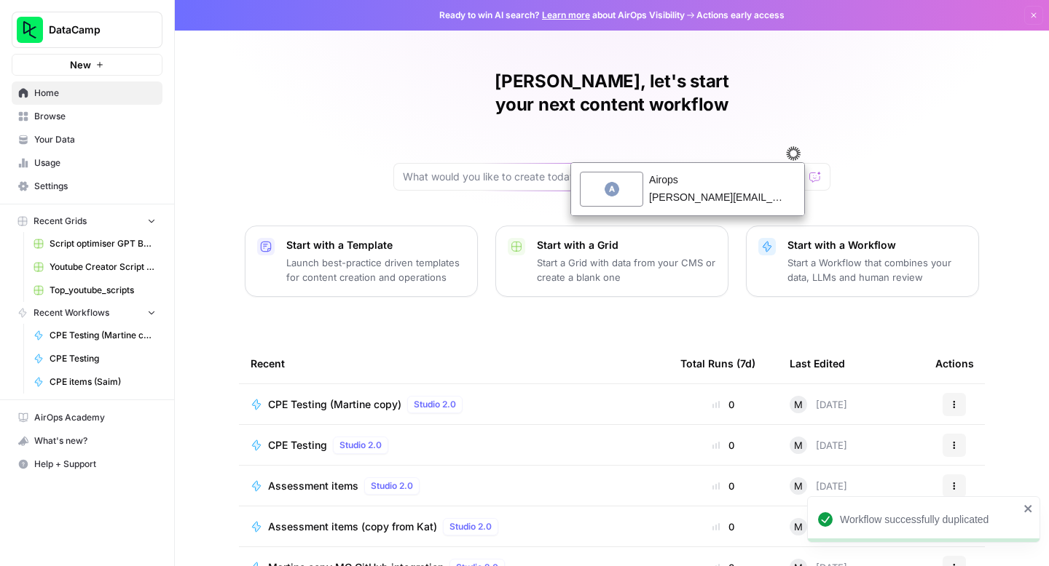
click at [296, 398] on span "CPE Testing (Martine copy)" at bounding box center [334, 405] width 133 height 15
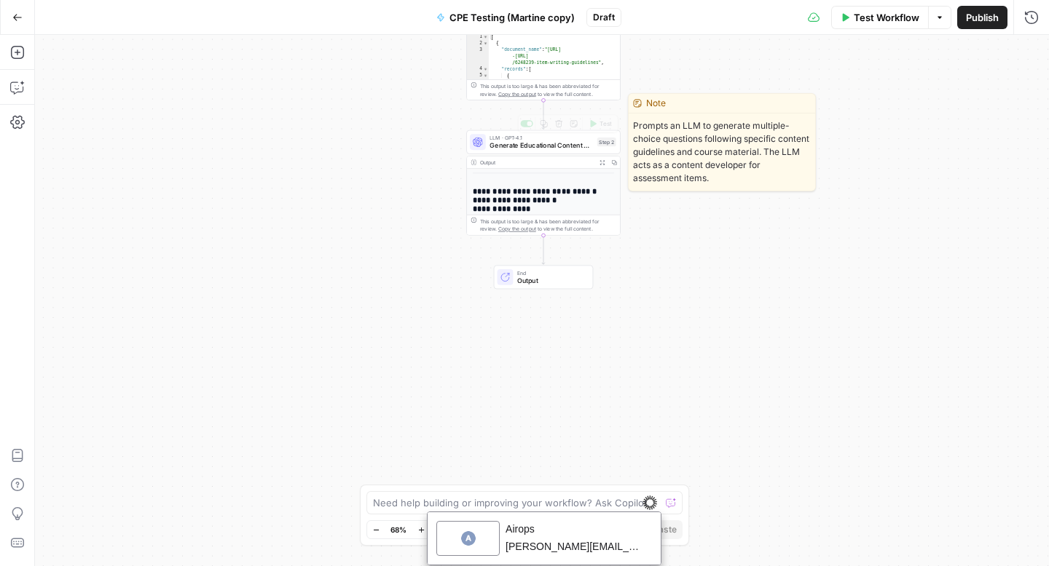
click at [546, 143] on span "Generate Educational Content Questions" at bounding box center [540, 146] width 103 height 10
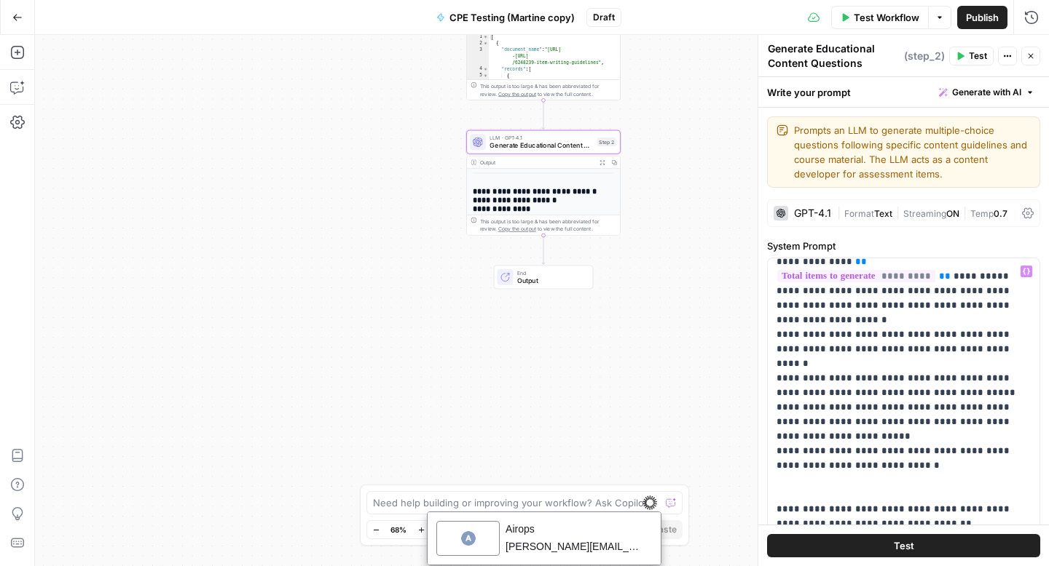
scroll to position [125, 0]
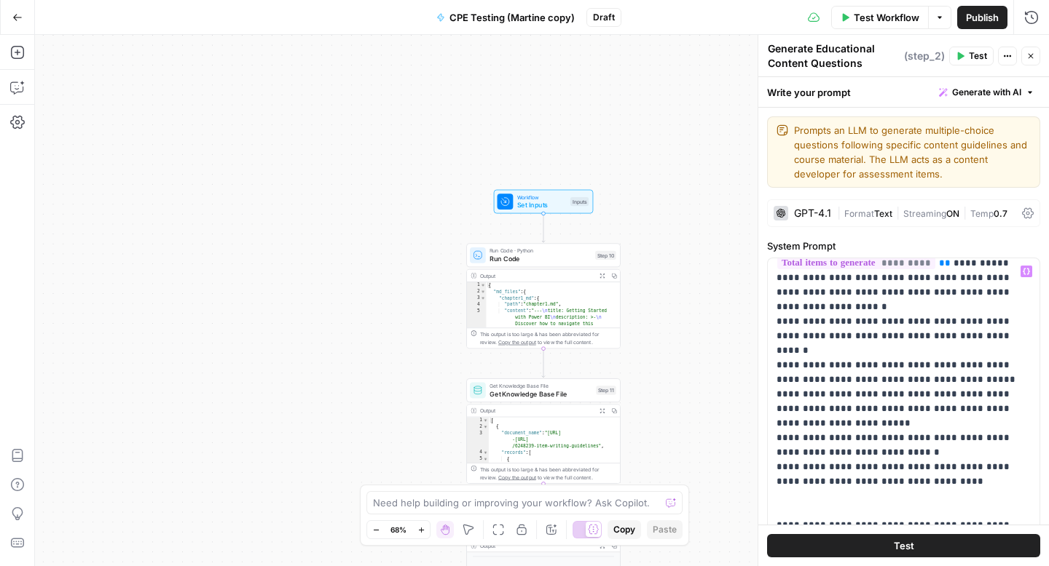
click at [853, 24] on span "Test Workflow" at bounding box center [886, 17] width 66 height 15
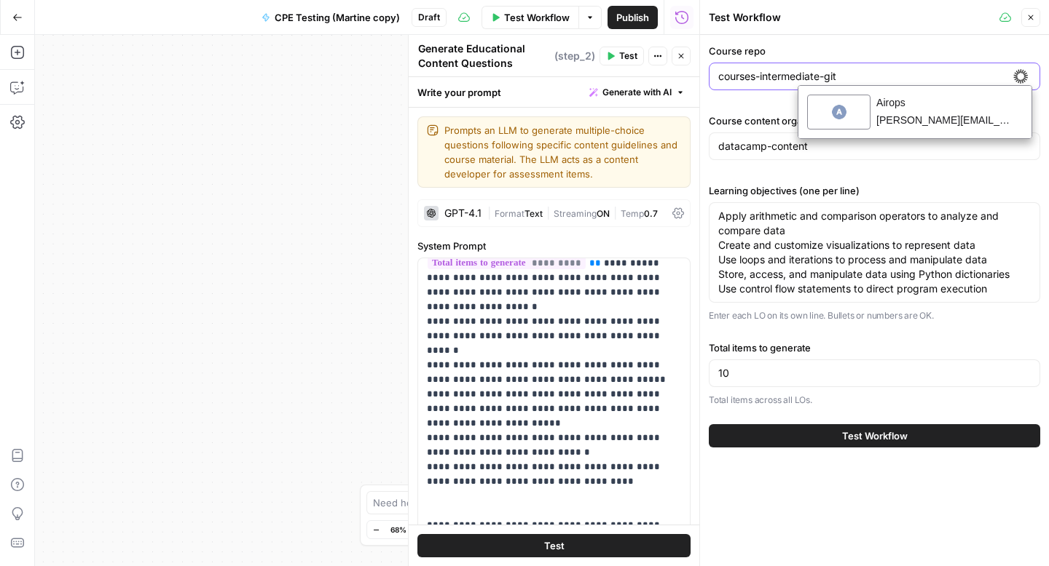
drag, startPoint x: 853, startPoint y: 71, endPoint x: 714, endPoint y: 82, distance: 139.6
click at [704, 79] on div "Test Workflow Close Course repo courses-intermediate-git Course content organiz…" at bounding box center [874, 283] width 350 height 566
paste input "courses-introduction-to-power-bi"
type input "courses-introduction-to-power-bi"
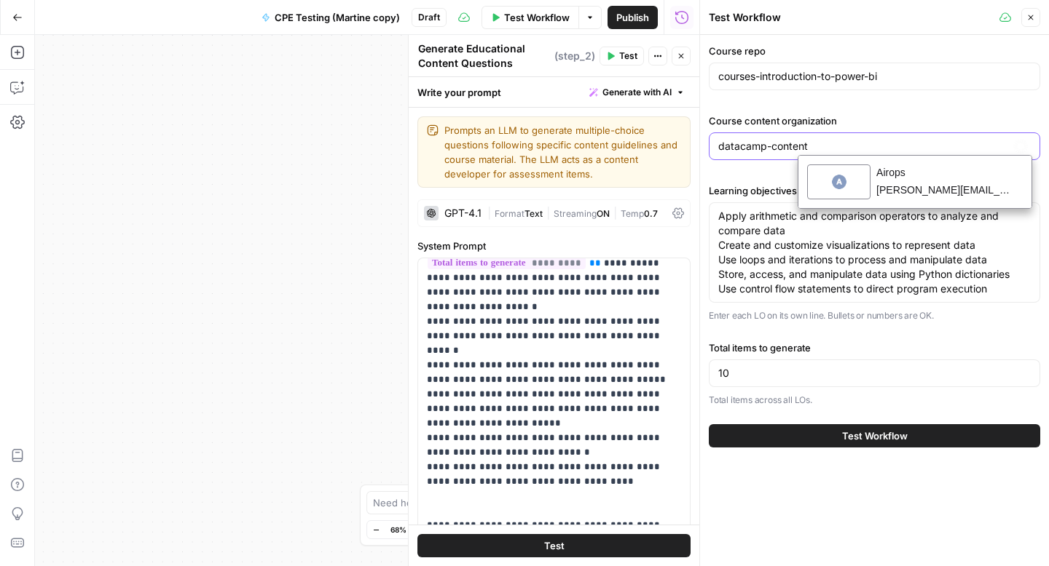
click at [824, 150] on input "datacamp-content" at bounding box center [874, 146] width 312 height 15
type input "datacamp"
drag, startPoint x: 735, startPoint y: 76, endPoint x: 775, endPoint y: 88, distance: 41.9
click at [735, 76] on input "courses-introduction-to-power-bi" at bounding box center [874, 76] width 312 height 15
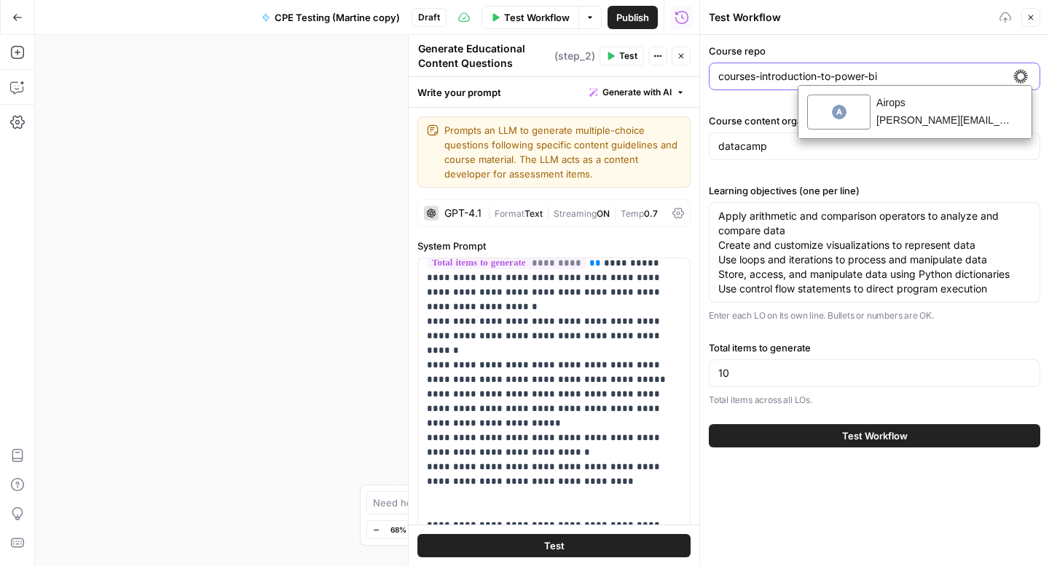
type input "courses-introduction-to-power-bi"
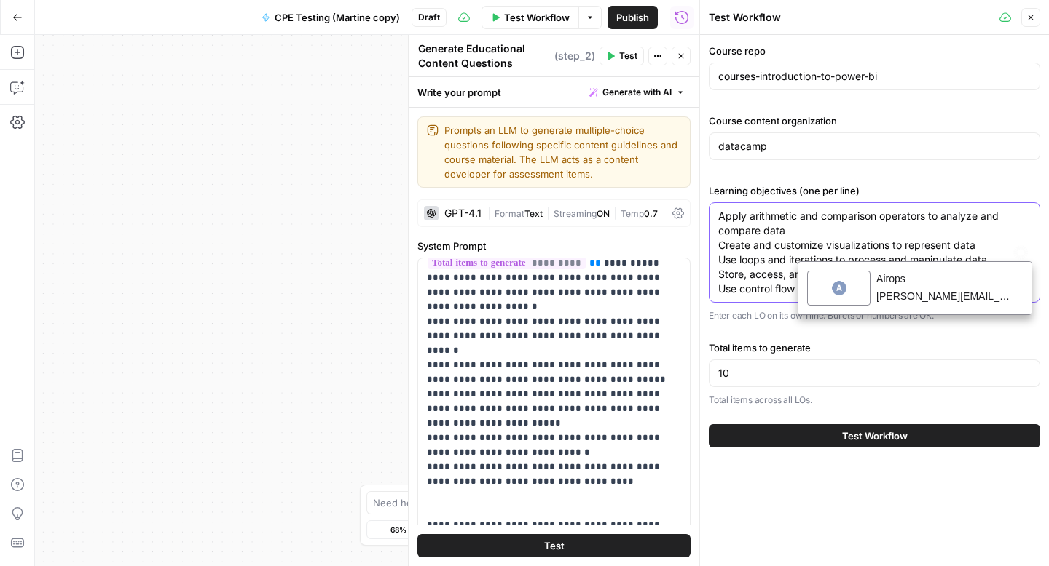
click at [858, 214] on textarea "Apply arithmetic and comparison operators to analyze and compare data Create an…" at bounding box center [874, 252] width 312 height 87
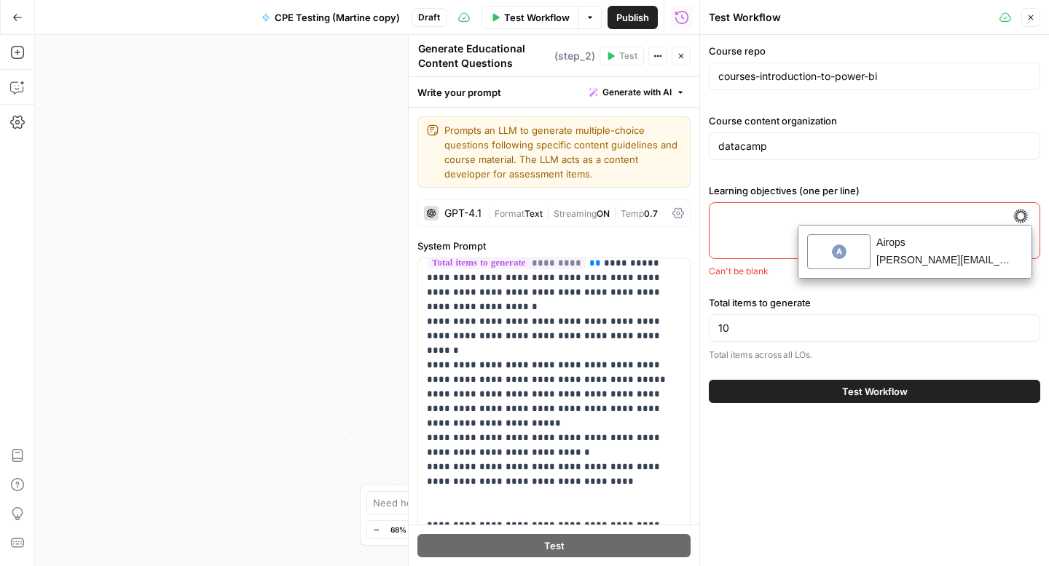
paste textarea "Identify what the difference is between M and DAX and when each tool should be …"
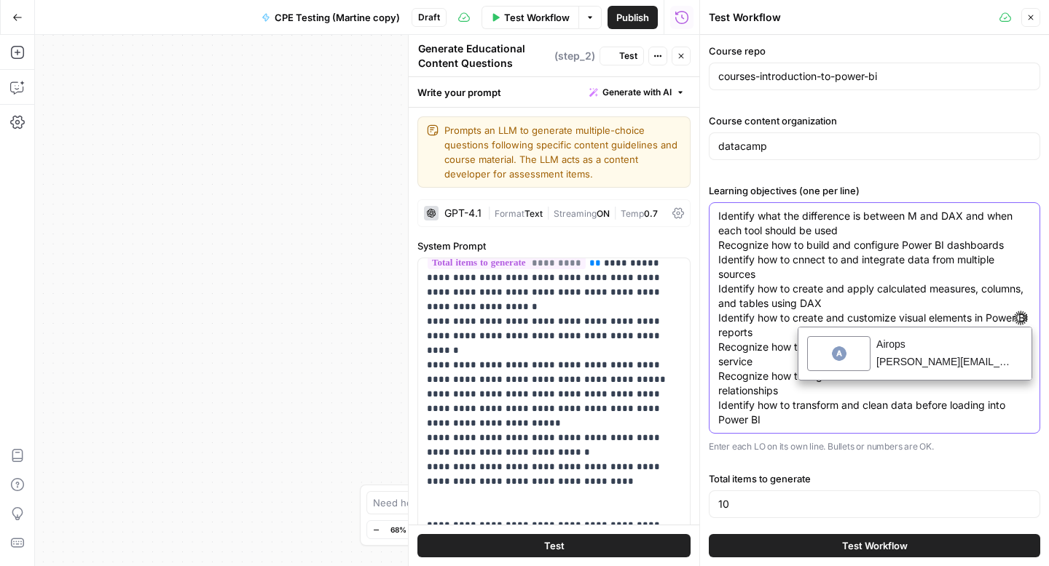
type textarea "Identify what the difference is between M and DAX and when each tool should be …"
click at [649, 502] on body "DataCamp New Home Browse Your Data Usage Settings Recent Grids Script optimiser…" at bounding box center [524, 283] width 1049 height 566
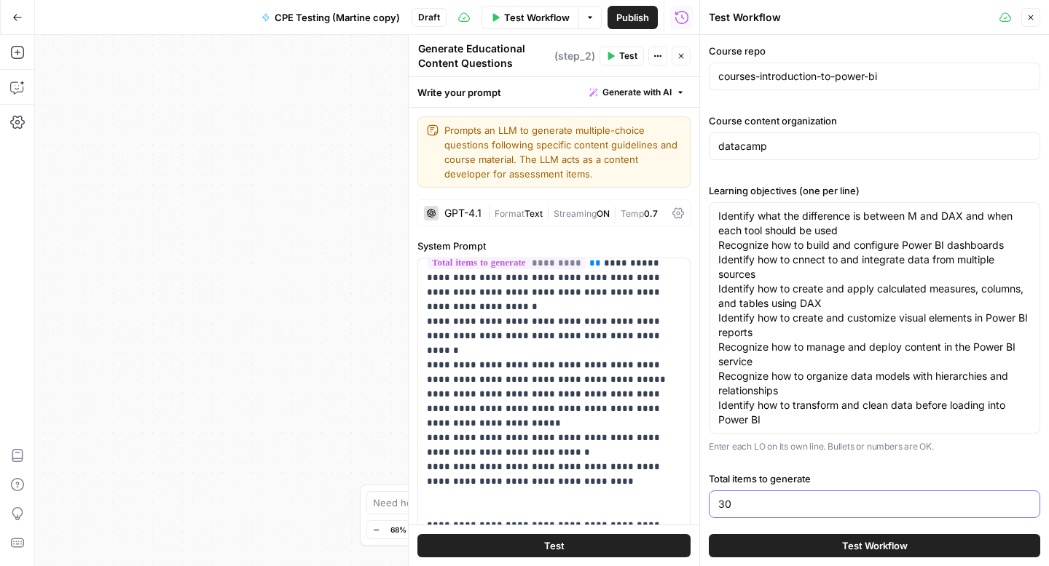
type input "30"
click at [708, 534] on button "Test Workflow" at bounding box center [873, 545] width 331 height 23
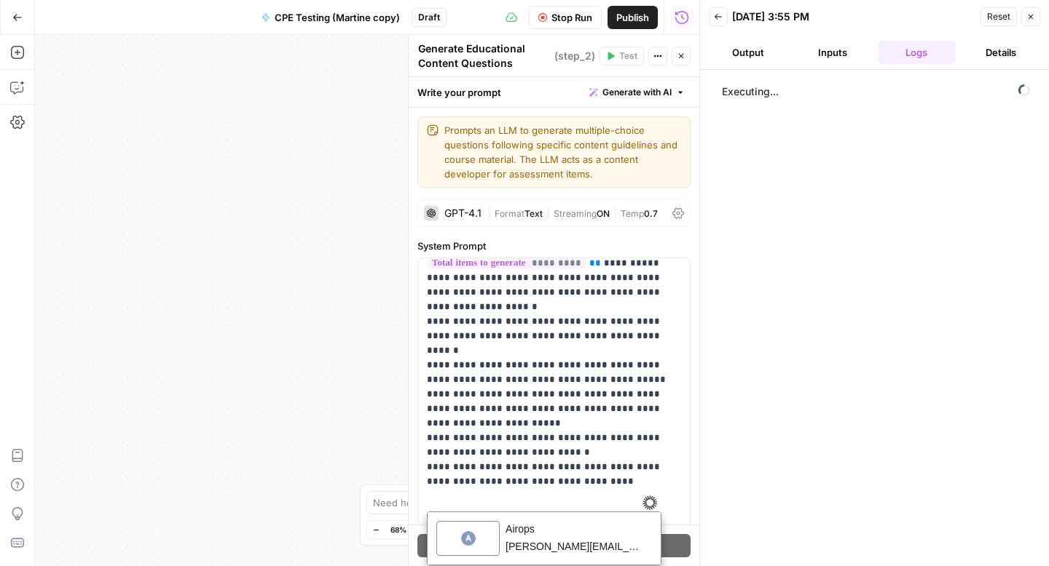
click at [743, 55] on button "Output" at bounding box center [747, 52] width 79 height 23
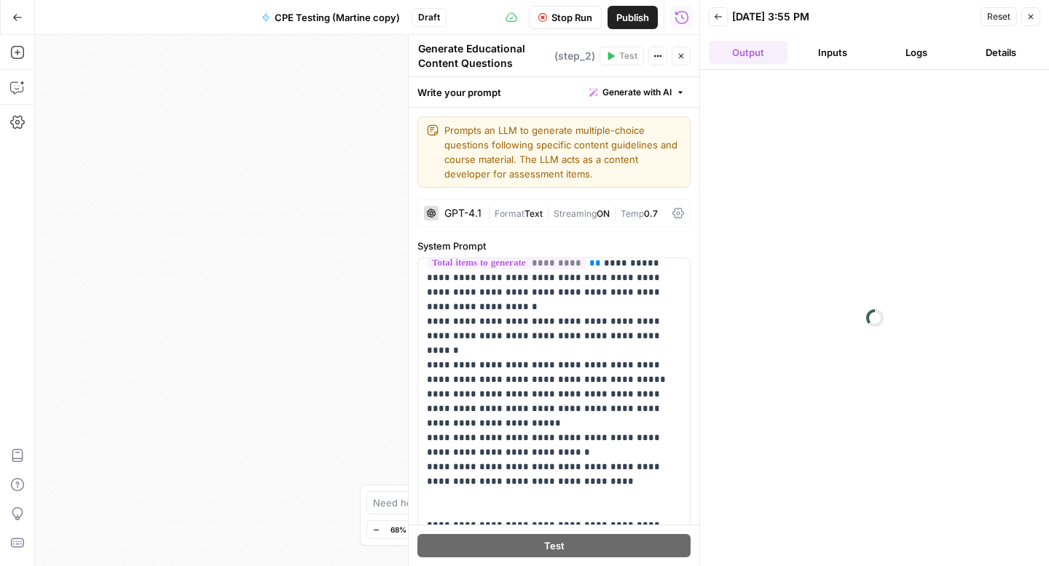
click at [923, 52] on button "Logs" at bounding box center [916, 52] width 79 height 23
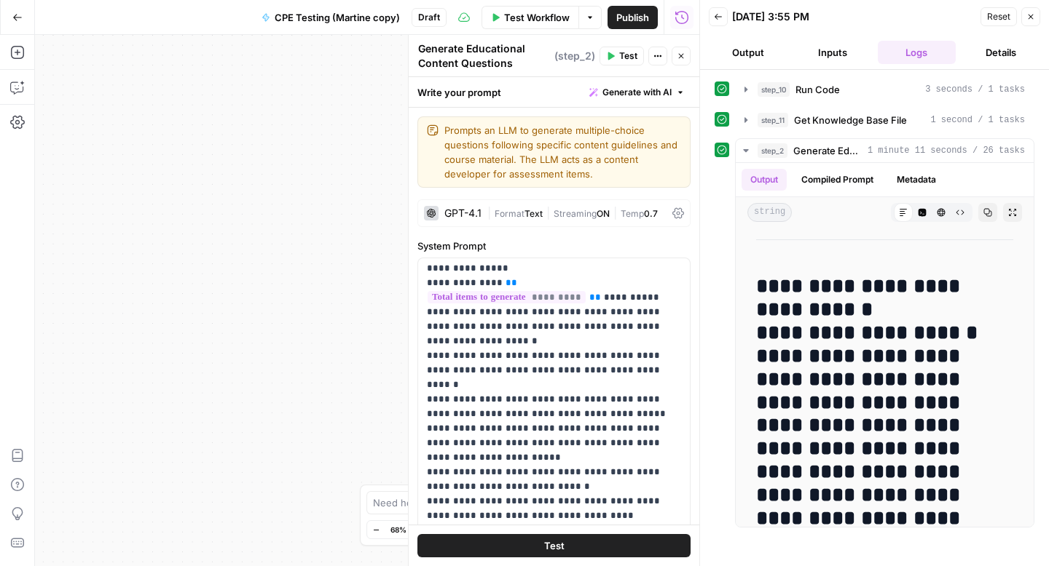
scroll to position [149, 0]
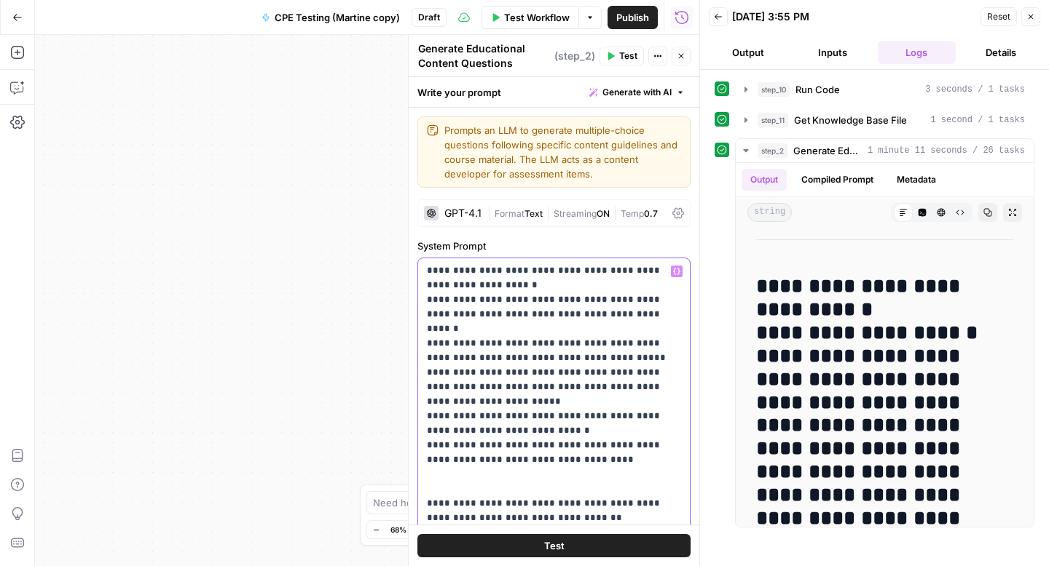
scroll to position [146, 0]
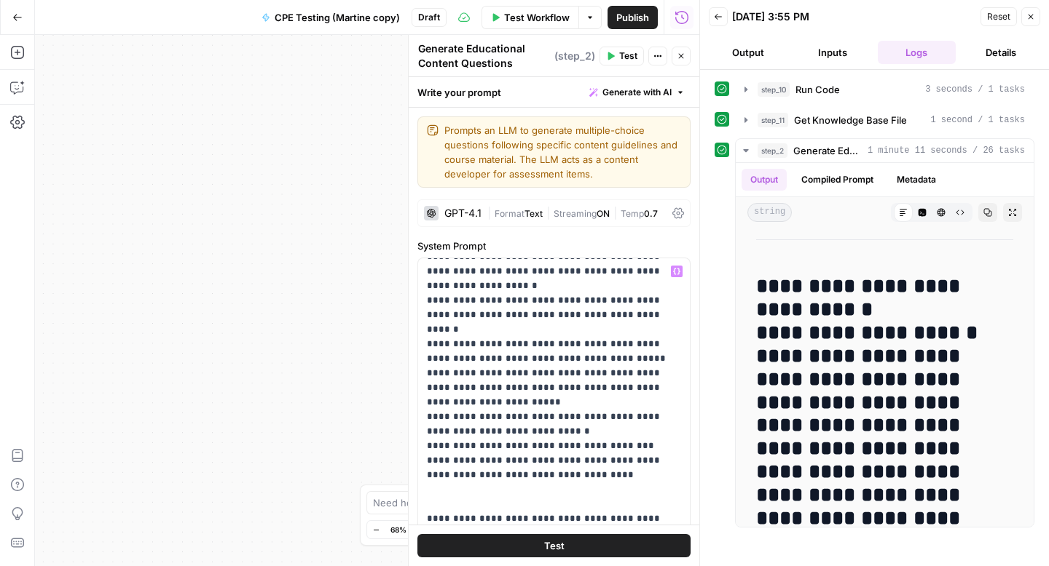
click at [562, 543] on span "Test" at bounding box center [554, 546] width 20 height 15
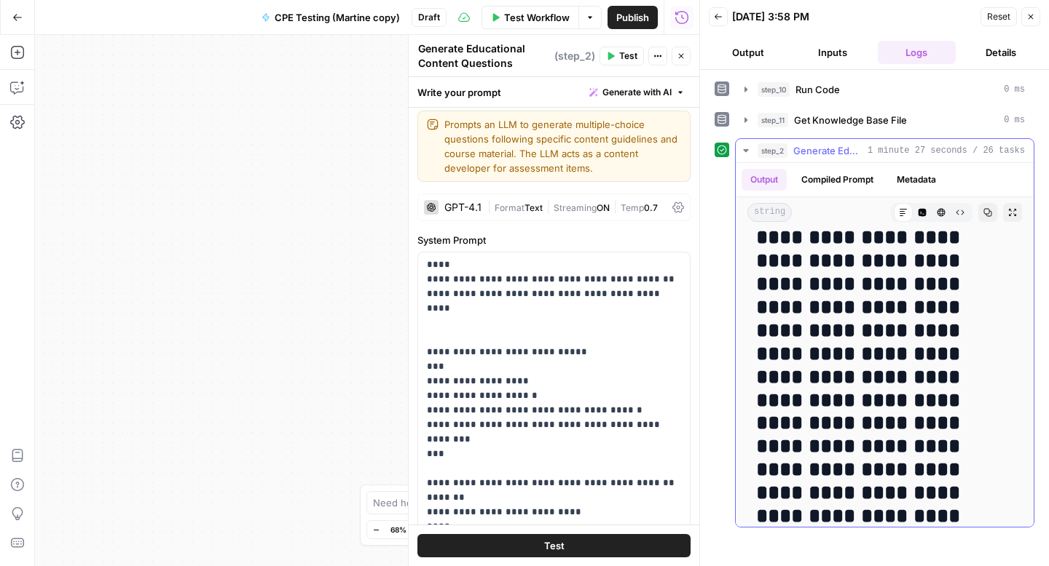
scroll to position [264, 0]
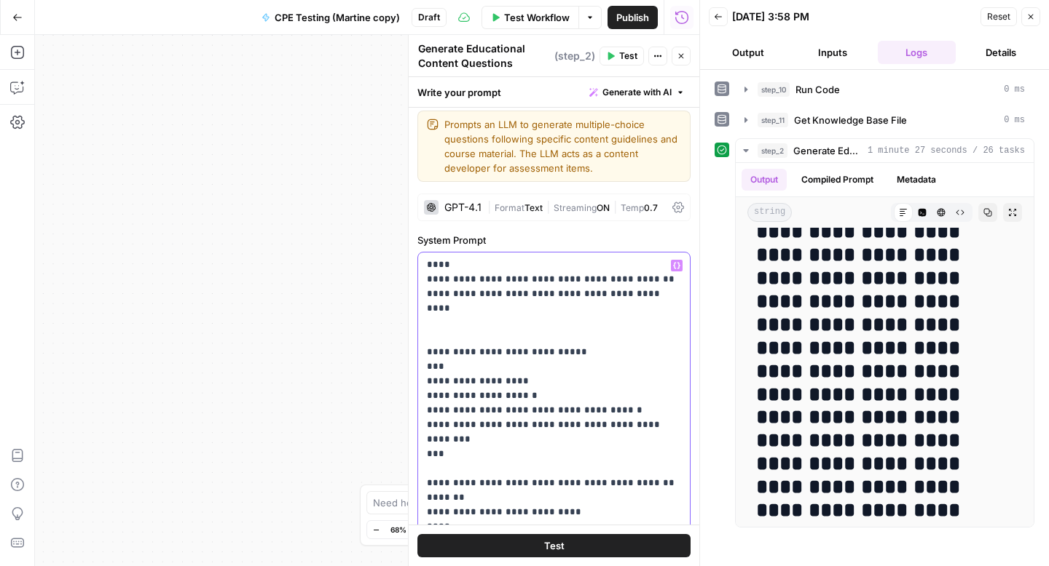
click at [532, 345] on p "**********" at bounding box center [554, 112] width 254 height 1456
drag, startPoint x: 666, startPoint y: 339, endPoint x: 414, endPoint y: 342, distance: 251.2
click at [414, 342] on div "**********" at bounding box center [553, 301] width 291 height 532
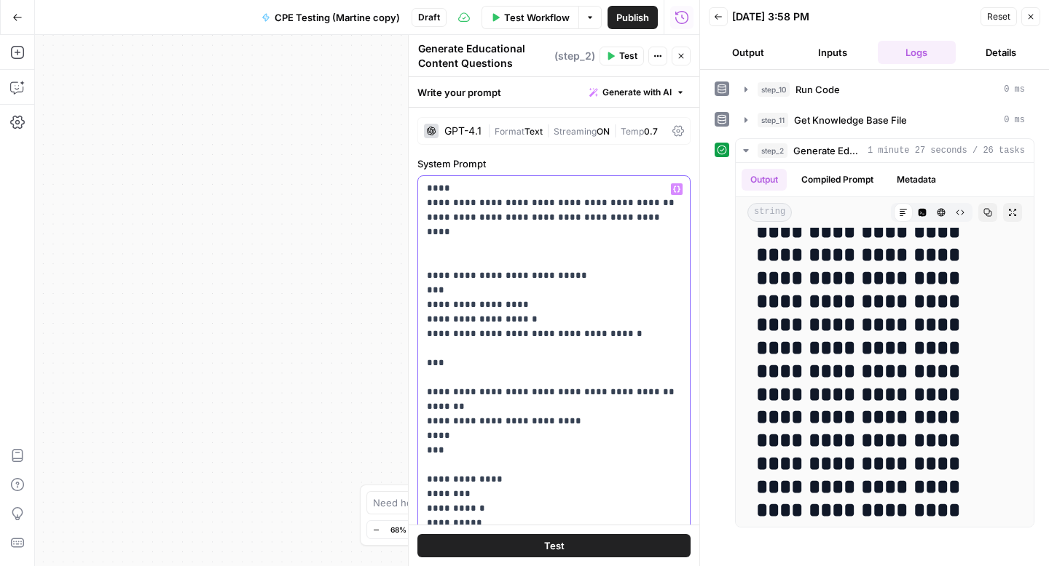
scroll to position [93, 0]
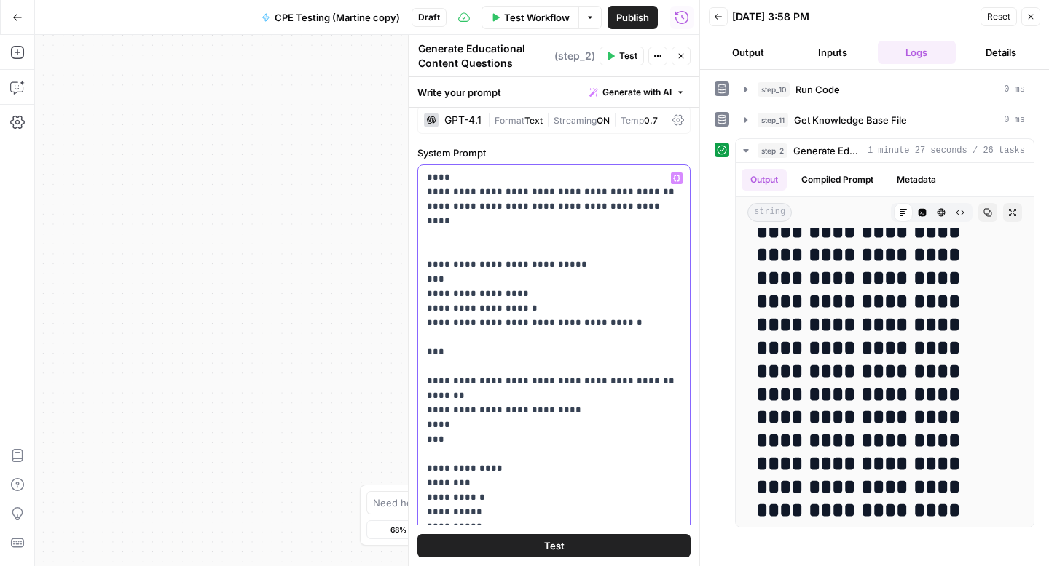
click at [480, 342] on p "**********" at bounding box center [554, 25] width 254 height 1456
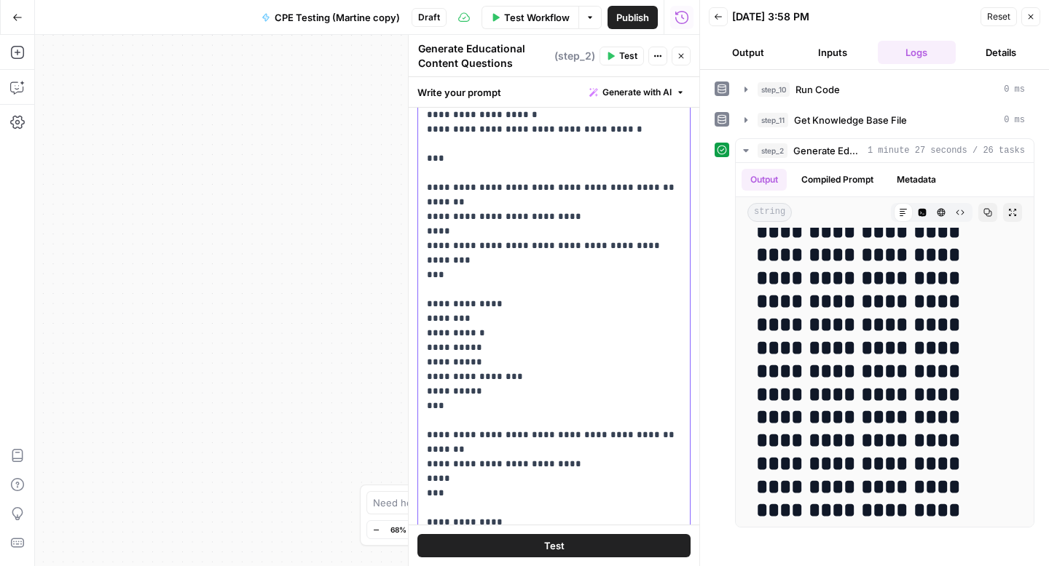
scroll to position [283, 0]
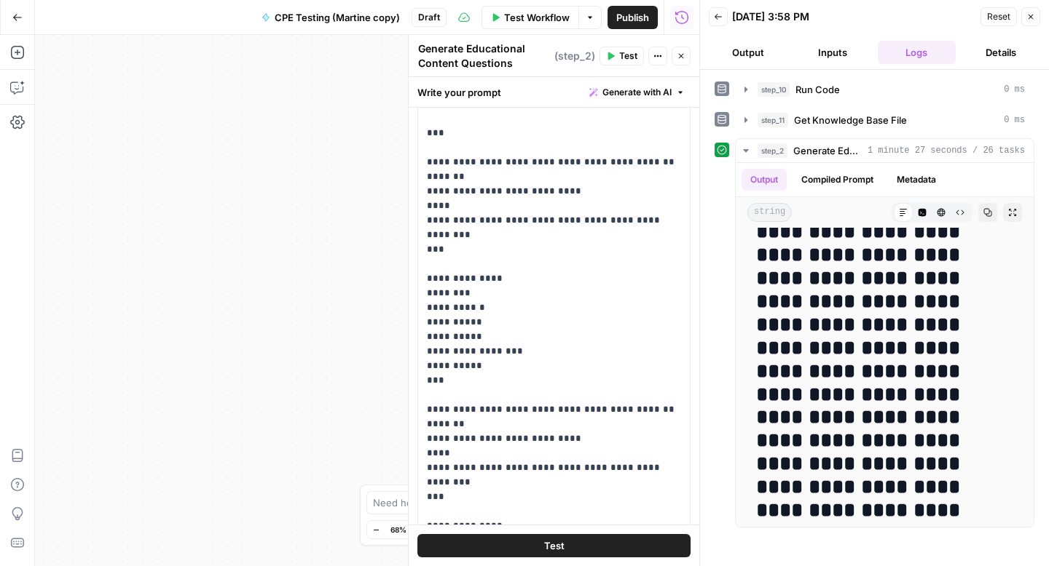
click at [544, 545] on span "Test" at bounding box center [554, 546] width 20 height 15
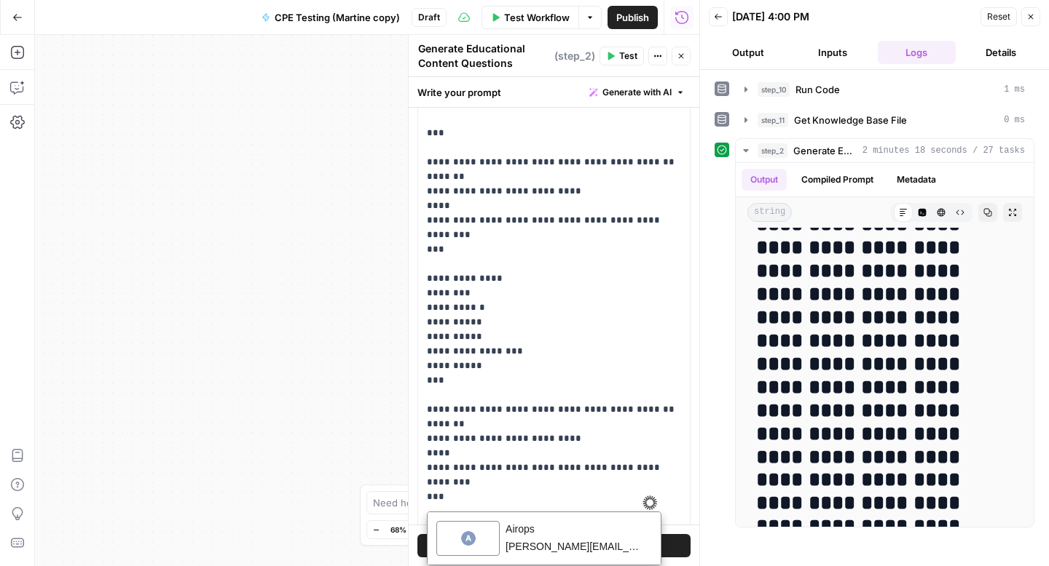
scroll to position [0, 0]
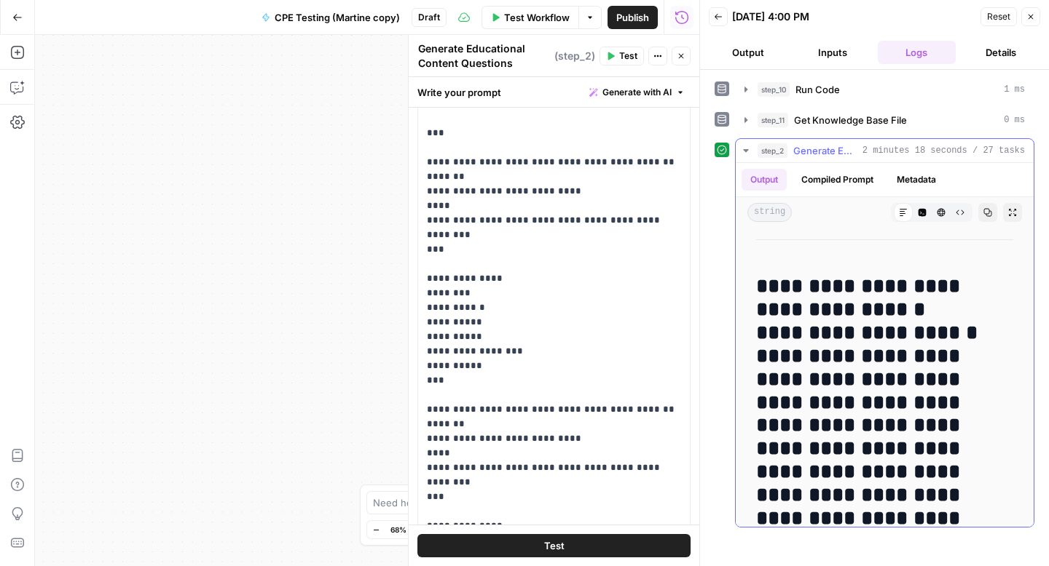
drag, startPoint x: 755, startPoint y: 281, endPoint x: 907, endPoint y: 415, distance: 202.2
click at [907, 415] on h2 "**********" at bounding box center [884, 507] width 257 height 465
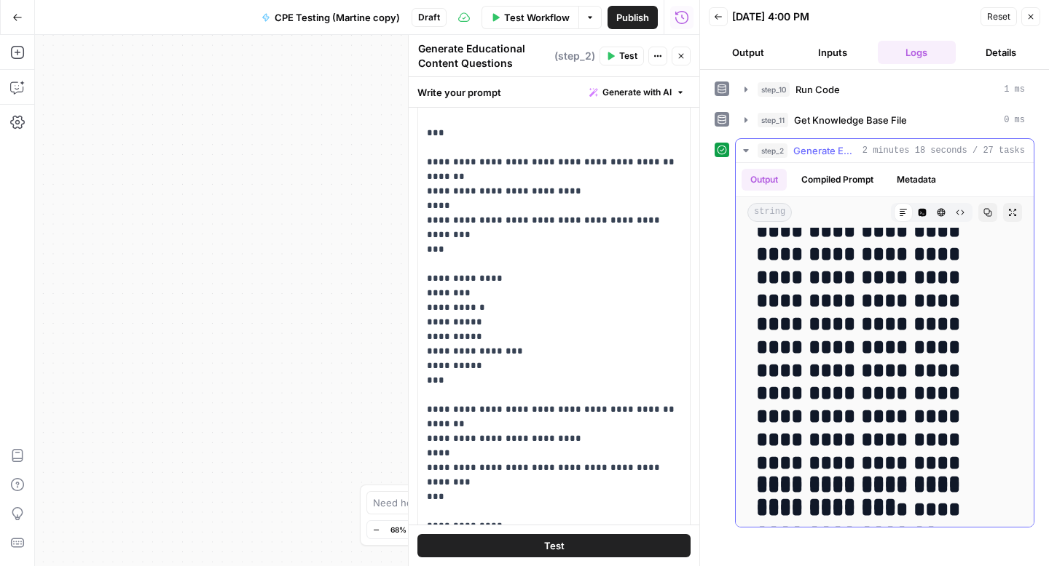
click at [904, 427] on h2 "**********" at bounding box center [884, 220] width 257 height 465
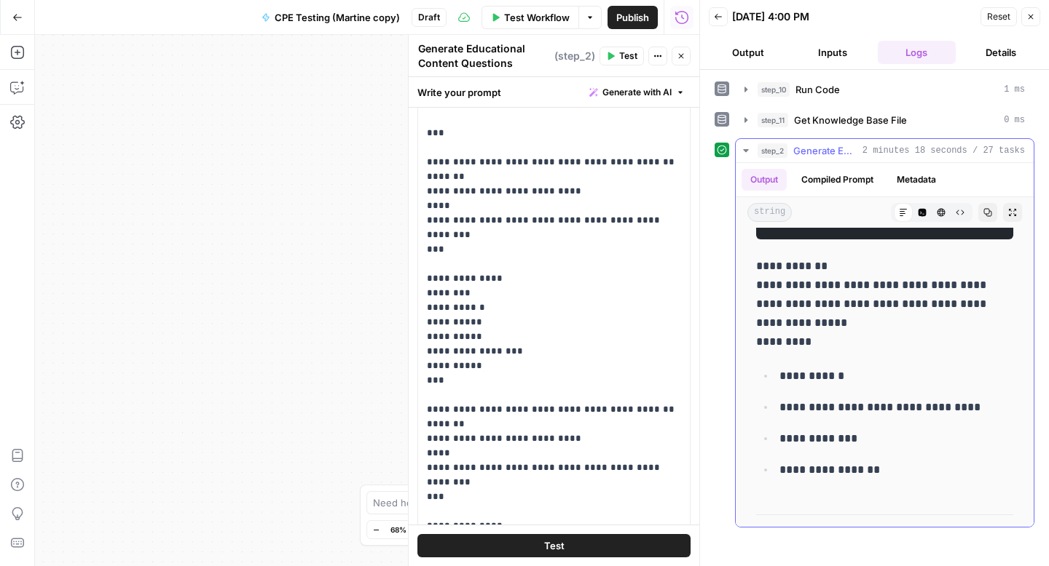
scroll to position [15041, 0]
click at [881, 478] on p "**********" at bounding box center [896, 470] width 234 height 19
copy div "**********"
click at [628, 20] on span "Publish" at bounding box center [632, 17] width 33 height 15
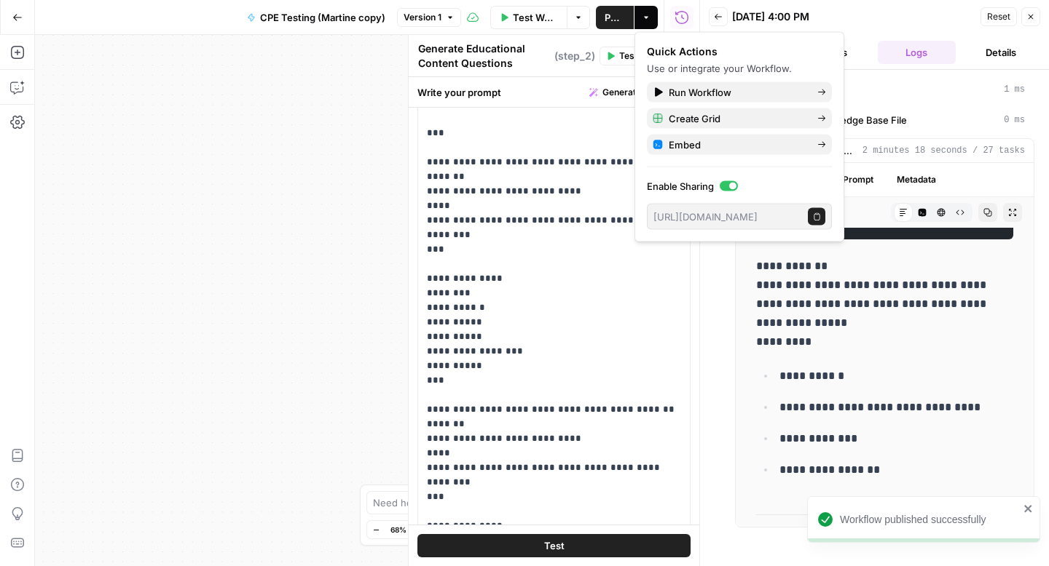
click at [810, 214] on button "Copy public execute URL" at bounding box center [816, 216] width 17 height 17
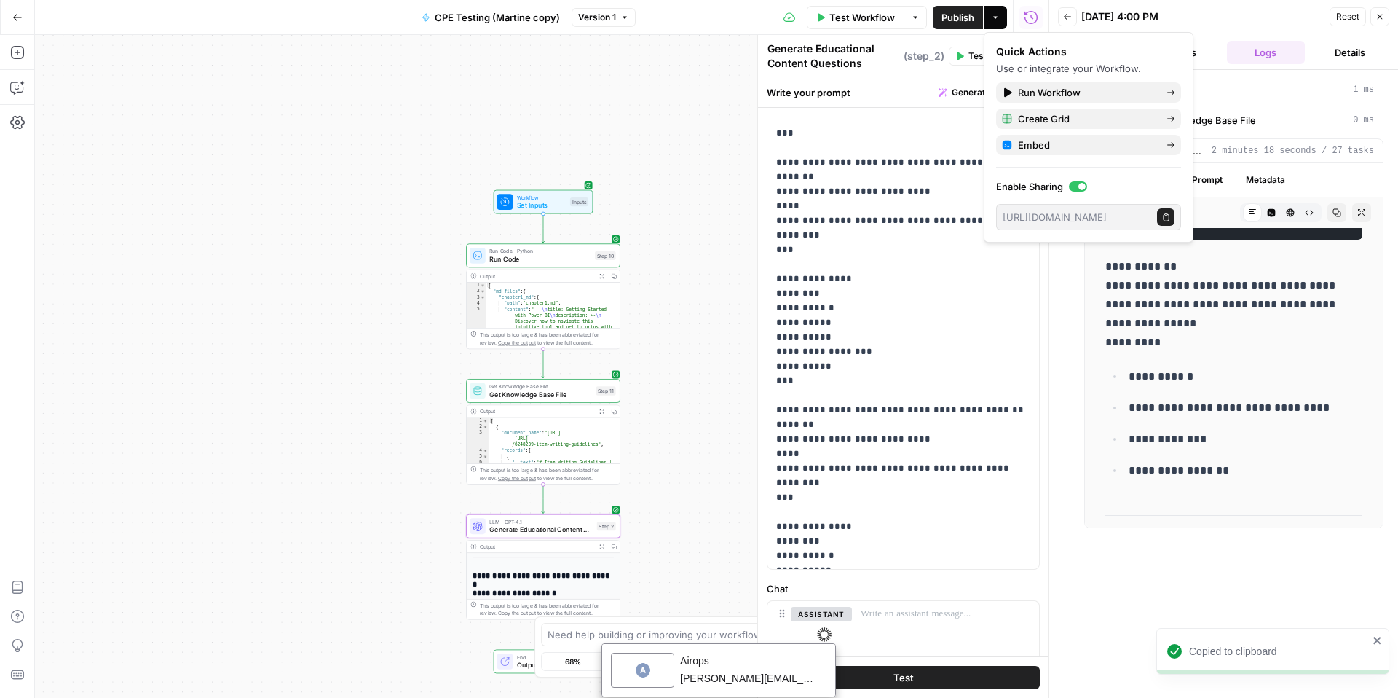
scroll to position [15041, 0]
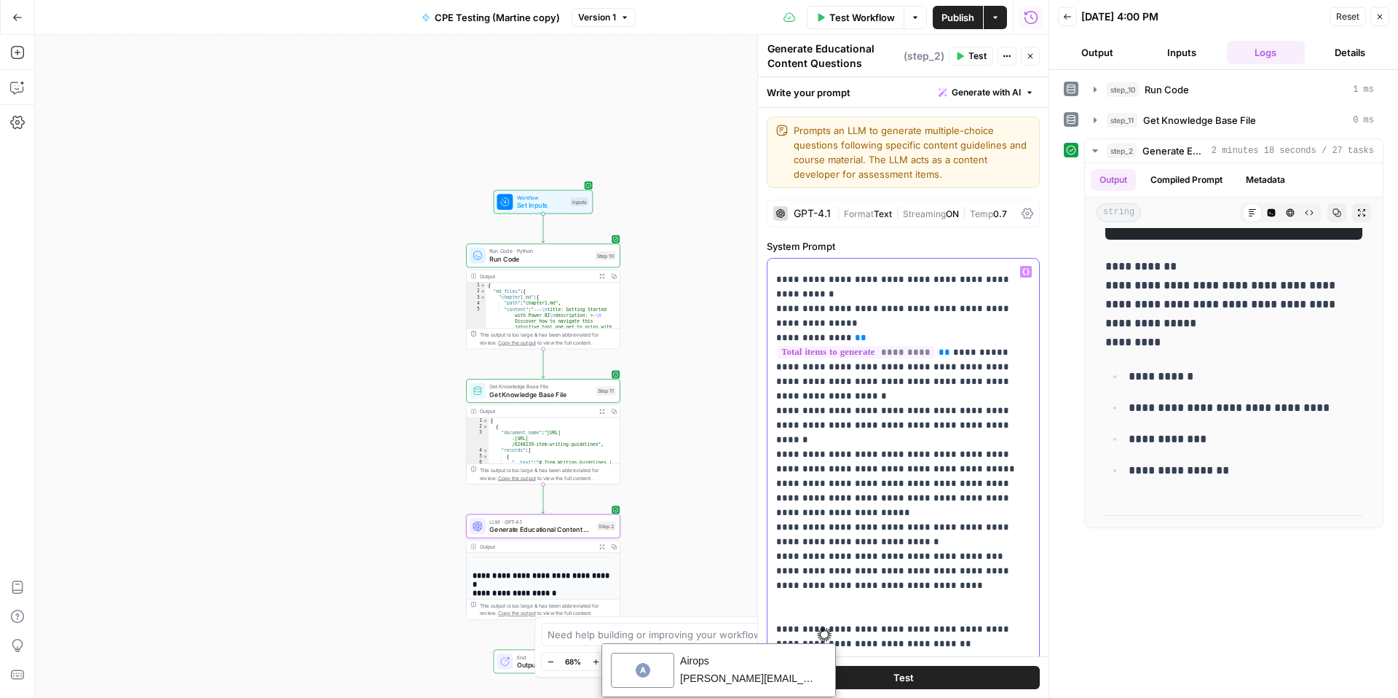
scroll to position [47, 0]
